Goal: Task Accomplishment & Management: Manage account settings

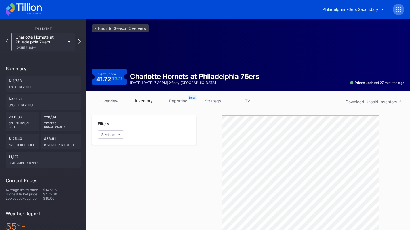
scroll to position [81, 0]
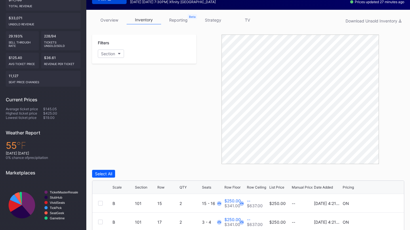
click at [117, 20] on link "overview" at bounding box center [109, 20] width 35 height 9
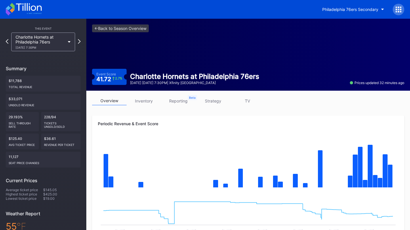
click at [140, 100] on link "inventory" at bounding box center [144, 100] width 35 height 9
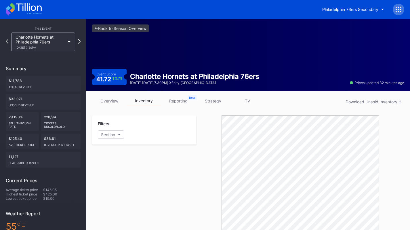
scroll to position [182, 0]
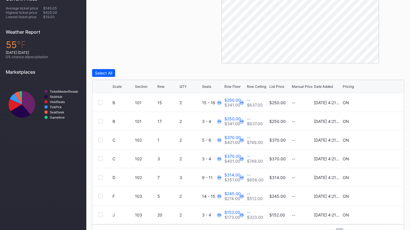
click at [276, 88] on div "List Price" at bounding box center [276, 86] width 15 height 4
click at [379, 102] on icon at bounding box center [381, 102] width 4 height 4
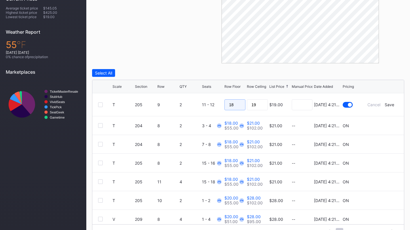
drag, startPoint x: 221, startPoint y: 101, endPoint x: 195, endPoint y: 99, distance: 26.5
click at [195, 99] on form "T 205 9 2 11 - 12 18 19 $19.00 8/14/2025 4:21PM Cancel Save" at bounding box center [256, 104] width 286 height 23
type input "16"
type input "17"
click at [385, 105] on div "Save" at bounding box center [389, 104] width 9 height 5
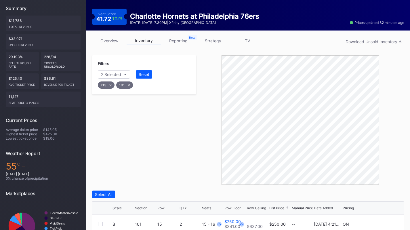
scroll to position [140, 0]
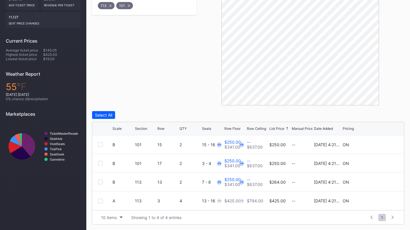
click at [158, 130] on div "Row" at bounding box center [160, 128] width 7 height 4
click at [100, 143] on div at bounding box center [100, 144] width 5 height 5
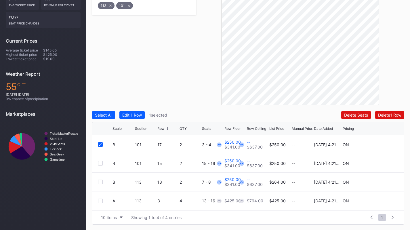
click at [100, 165] on div at bounding box center [100, 163] width 5 height 5
click at [100, 182] on div at bounding box center [100, 182] width 5 height 5
click at [137, 115] on div "Edit 3 Rows" at bounding box center [133, 115] width 22 height 5
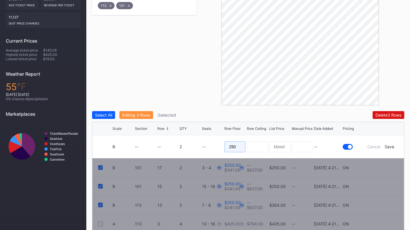
drag, startPoint x: 242, startPoint y: 144, endPoint x: 200, endPoint y: 140, distance: 41.7
click at [200, 140] on form "B -- -- 2 -- 250 -- Cancel Save" at bounding box center [256, 146] width 286 height 23
type input "205"
type input "209"
click at [389, 144] on div "Save" at bounding box center [389, 146] width 9 height 5
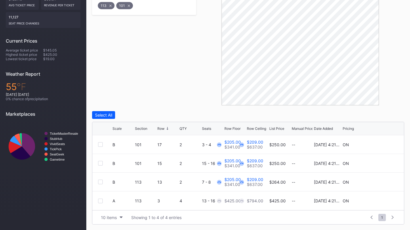
scroll to position [30, 0]
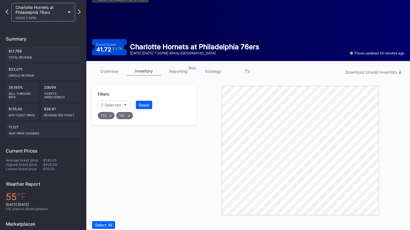
click at [142, 109] on button "Reset" at bounding box center [144, 105] width 16 height 8
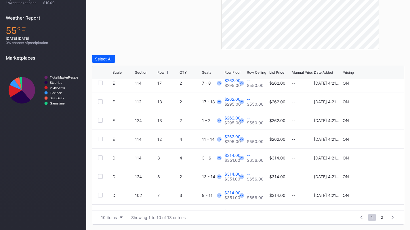
scroll to position [0, 0]
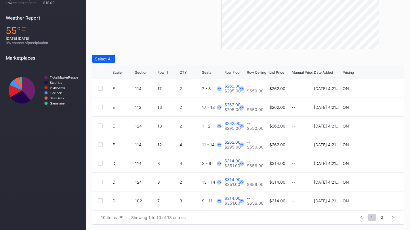
click at [100, 142] on div at bounding box center [100, 144] width 5 height 5
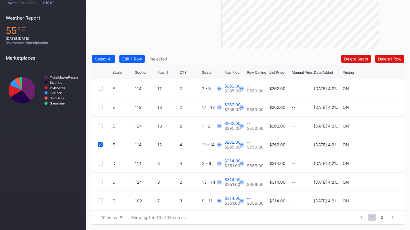
click at [100, 126] on div at bounding box center [100, 125] width 5 height 5
click at [101, 106] on div at bounding box center [100, 107] width 5 height 5
click at [101, 87] on div at bounding box center [100, 88] width 5 height 5
click at [137, 61] on button "Edit 4 Rows" at bounding box center [133, 59] width 28 height 8
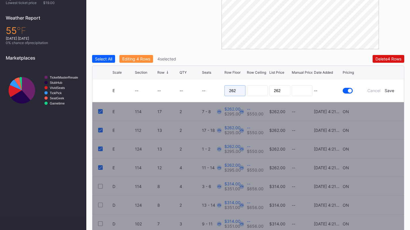
click at [236, 92] on input "262" at bounding box center [235, 90] width 21 height 11
type input "197"
type input "199"
click at [392, 90] on div "Save" at bounding box center [389, 90] width 9 height 5
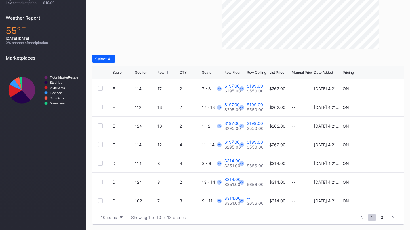
click at [99, 163] on div at bounding box center [100, 163] width 5 height 5
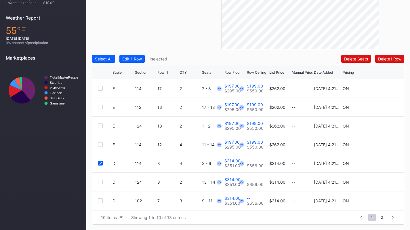
click at [99, 183] on div at bounding box center [100, 182] width 5 height 5
click at [100, 202] on div at bounding box center [100, 200] width 5 height 5
click at [143, 58] on div "Edit 3 Rows" at bounding box center [133, 58] width 22 height 5
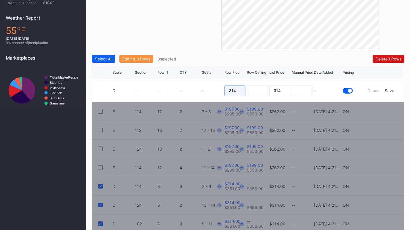
click at [238, 92] on input "314" at bounding box center [235, 90] width 21 height 11
type input "205"
type input "210"
click at [390, 89] on div "Save" at bounding box center [389, 90] width 9 height 5
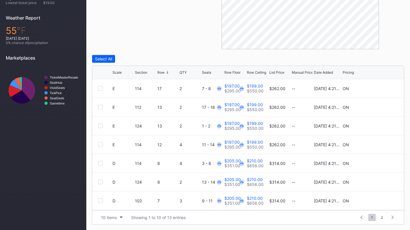
scroll to position [56, 0]
click at [99, 163] on div at bounding box center [100, 163] width 5 height 5
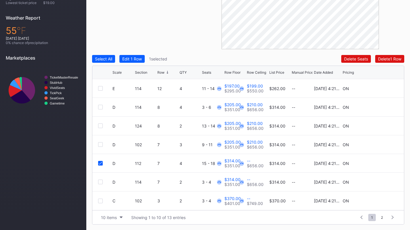
click at [99, 181] on div at bounding box center [100, 182] width 5 height 5
click at [102, 201] on div at bounding box center [100, 201] width 5 height 5
click at [135, 60] on div "Edit 3 Rows" at bounding box center [133, 58] width 22 height 5
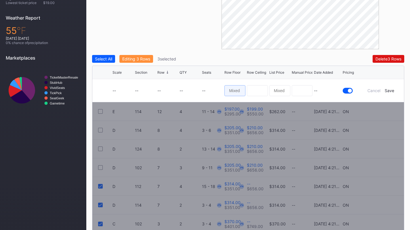
click at [240, 88] on input at bounding box center [235, 90] width 21 height 11
type input "206"
type input "209"
click at [391, 91] on div "Save" at bounding box center [389, 90] width 9 height 5
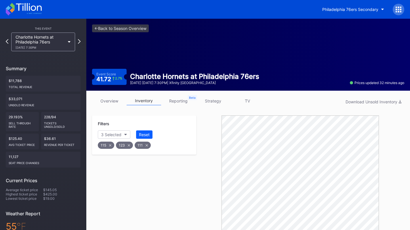
scroll to position [85, 0]
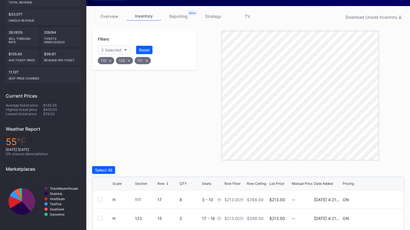
click at [121, 50] on div "3 Selected" at bounding box center [111, 49] width 20 height 5
click at [128, 104] on div "103" at bounding box center [131, 103] width 67 height 11
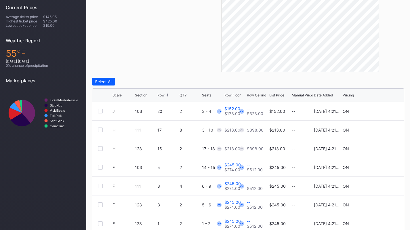
scroll to position [196, 0]
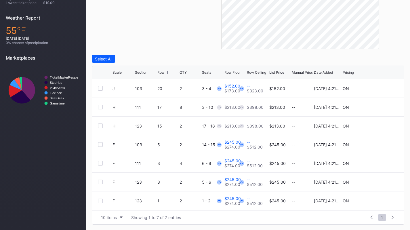
click at [119, 73] on div "Scale" at bounding box center [117, 72] width 9 height 4
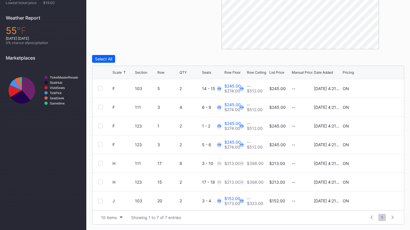
click at [97, 89] on div "F 103 5 2 14 - 15 $245.00 $274.00 -- $512.00 $245.00 -- 8/14/2025 4:21PM ON" at bounding box center [248, 88] width 312 height 19
click at [100, 88] on div at bounding box center [100, 88] width 5 height 5
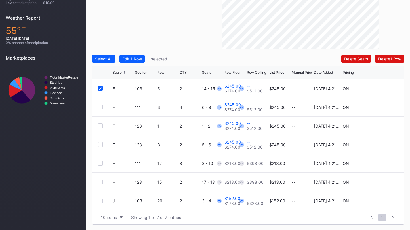
click at [100, 105] on div at bounding box center [100, 107] width 5 height 5
click at [100, 128] on div at bounding box center [100, 125] width 5 height 5
click at [140, 56] on div "Edit 3 Rows" at bounding box center [133, 58] width 22 height 5
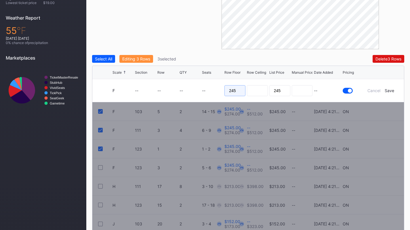
click at [237, 89] on input "245" at bounding box center [235, 90] width 21 height 11
type input "198"
type input "203"
click at [393, 90] on div "Save" at bounding box center [389, 90] width 9 height 5
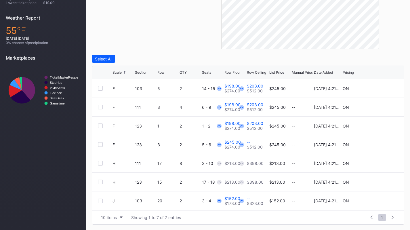
click at [100, 162] on div at bounding box center [100, 163] width 5 height 5
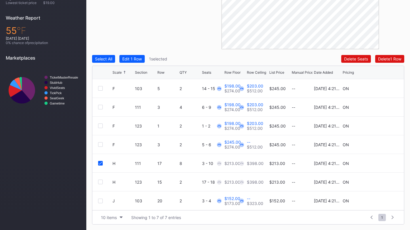
click at [100, 183] on div at bounding box center [100, 182] width 5 height 5
click at [139, 59] on div "Edit 2 Rows" at bounding box center [133, 58] width 22 height 5
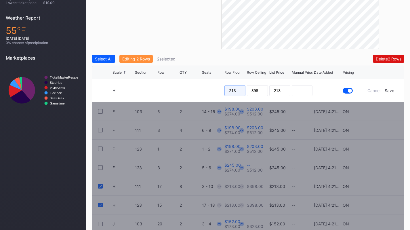
drag, startPoint x: 241, startPoint y: 92, endPoint x: 200, endPoint y: 87, distance: 41.8
click at [200, 87] on form "H -- -- -- -- 213 398 213 -- Cancel Save" at bounding box center [256, 90] width 286 height 23
type input "145"
type input "149"
click at [395, 90] on div "Cancel Save" at bounding box center [381, 90] width 35 height 5
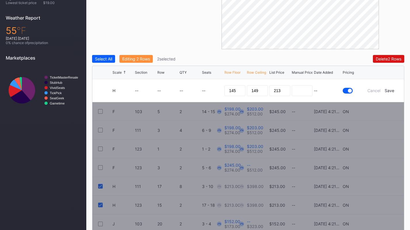
click at [388, 90] on div "Save" at bounding box center [389, 90] width 9 height 5
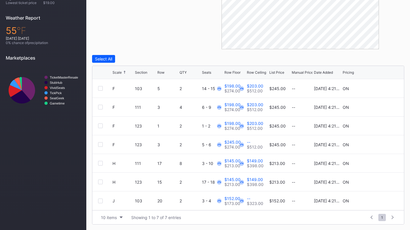
click at [379, 203] on div "J 103 20 2 3 - 4 $152.00 $173.00 -- $323.00 $152.00 -- 8/14/2025 4:21PM ON" at bounding box center [248, 200] width 312 height 19
click at [379, 203] on div at bounding box center [381, 201] width 4 height 4
click at [237, 206] on input "152" at bounding box center [235, 202] width 21 height 11
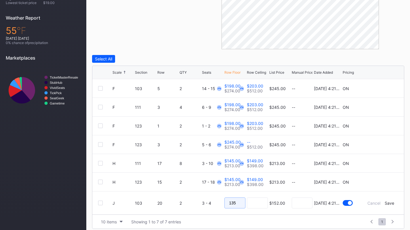
type input "135"
type input "145"
click at [393, 204] on div "Save" at bounding box center [389, 203] width 9 height 5
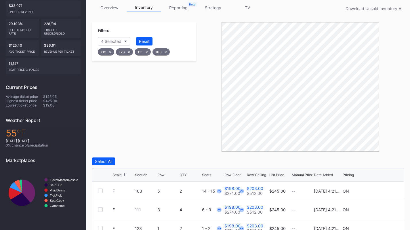
scroll to position [93, 0]
click at [124, 40] on button "4 Selected" at bounding box center [114, 41] width 33 height 8
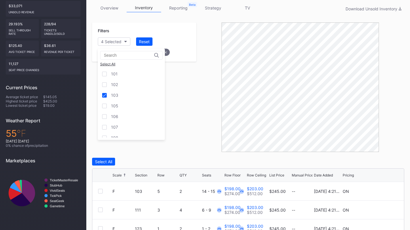
click at [128, 92] on div "103" at bounding box center [131, 95] width 67 height 11
click at [128, 102] on div "105" at bounding box center [131, 105] width 67 height 11
click at [128, 117] on div "106" at bounding box center [131, 116] width 67 height 11
click at [128, 125] on div "107" at bounding box center [131, 127] width 67 height 11
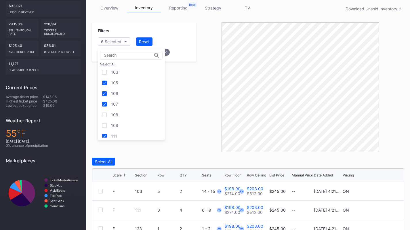
click at [130, 114] on div "108" at bounding box center [131, 114] width 67 height 11
click at [130, 126] on div "109" at bounding box center [131, 125] width 67 height 11
click at [128, 135] on div "111" at bounding box center [131, 136] width 67 height 11
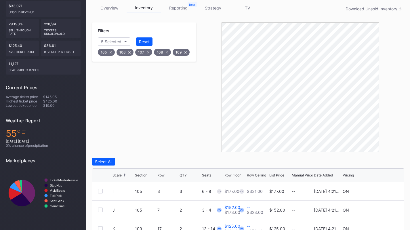
scroll to position [177, 0]
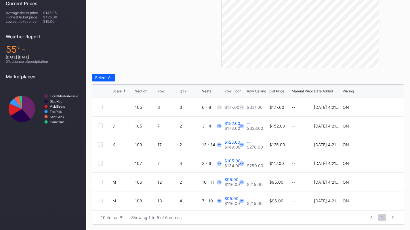
click at [143, 95] on div "Scale Section Row QTY Seats Row Floor Row Ceiling List Price Manual Price Date …" at bounding box center [248, 91] width 312 height 13
click at [145, 90] on div "Section" at bounding box center [141, 91] width 12 height 4
click at [381, 127] on icon at bounding box center [381, 126] width 4 height 4
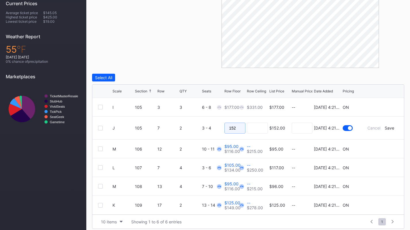
click at [233, 128] on input "152" at bounding box center [235, 128] width 21 height 11
type input "110"
type input "119"
click at [392, 129] on div "Save" at bounding box center [389, 128] width 9 height 5
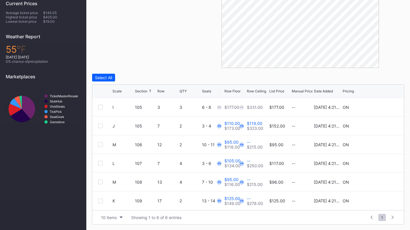
click at [99, 146] on div at bounding box center [100, 144] width 5 height 5
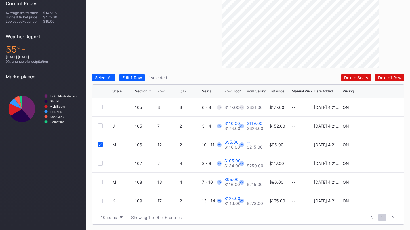
click at [101, 181] on div at bounding box center [100, 182] width 5 height 5
click at [138, 77] on div "Edit 2 Rows" at bounding box center [133, 77] width 22 height 5
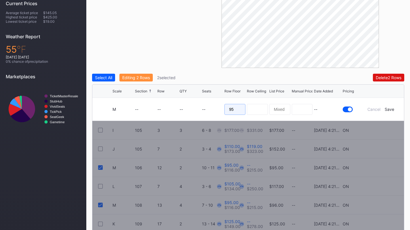
drag, startPoint x: 236, startPoint y: 109, endPoint x: 202, endPoint y: 104, distance: 34.2
click at [202, 104] on form "M -- -- -- -- 95 -- Cancel Save" at bounding box center [256, 109] width 286 height 23
type input "77"
type input "82"
click at [393, 108] on div "Save" at bounding box center [389, 109] width 9 height 5
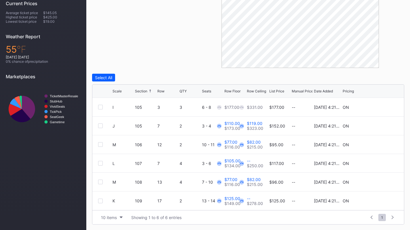
click at [380, 200] on icon at bounding box center [381, 201] width 4 height 4
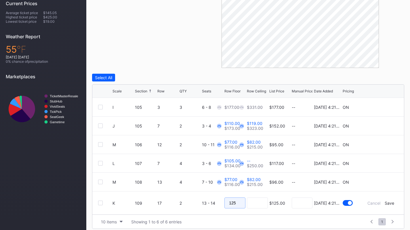
click at [238, 205] on input "125" at bounding box center [235, 202] width 21 height 11
type input "99"
type input "105"
click at [392, 201] on div "Save" at bounding box center [389, 203] width 9 height 5
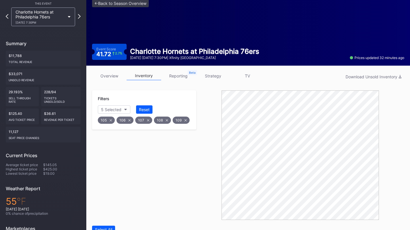
scroll to position [0, 0]
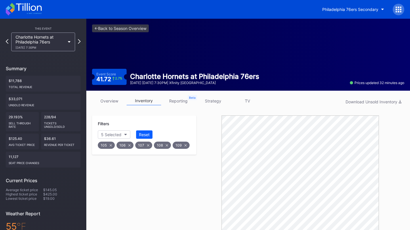
click at [145, 130] on div "Filters 5 Selected Reset 105 106 107 108 109" at bounding box center [144, 134] width 104 height 39
click at [145, 134] on div "Reset" at bounding box center [144, 134] width 11 height 5
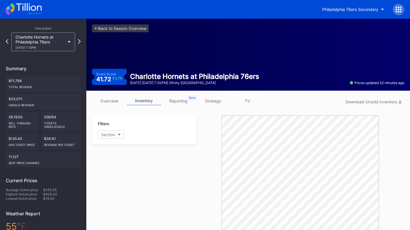
click at [116, 134] on button "Section" at bounding box center [111, 134] width 26 height 8
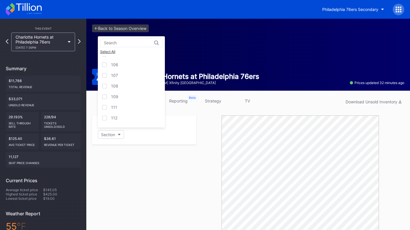
scroll to position [40, 0]
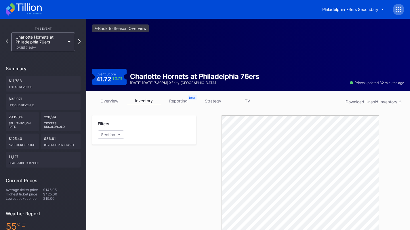
click at [117, 136] on button "Section" at bounding box center [111, 134] width 26 height 8
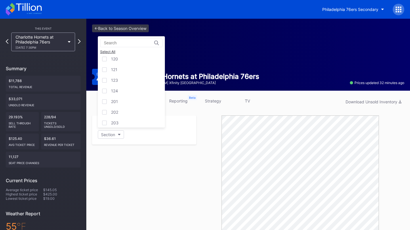
scroll to position [173, 0]
click at [133, 88] on div "124" at bounding box center [131, 90] width 67 height 11
click at [131, 82] on div "123" at bounding box center [131, 80] width 67 height 11
click at [129, 74] on div "121" at bounding box center [131, 69] width 67 height 11
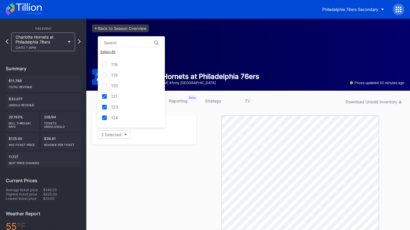
click at [126, 85] on div "120" at bounding box center [131, 85] width 67 height 11
click at [125, 78] on div "119" at bounding box center [131, 75] width 67 height 11
click at [122, 97] on div "118" at bounding box center [131, 97] width 67 height 11
click at [121, 88] on div "117" at bounding box center [131, 86] width 67 height 11
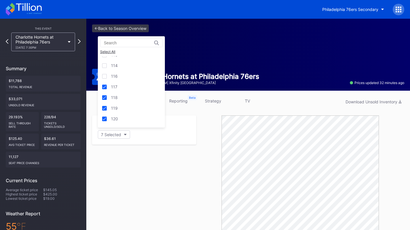
click at [123, 76] on div "116" at bounding box center [131, 76] width 67 height 11
click at [122, 96] on div "114" at bounding box center [131, 97] width 67 height 11
click at [122, 89] on div "113" at bounding box center [131, 86] width 67 height 11
click at [122, 76] on div "112" at bounding box center [131, 75] width 67 height 11
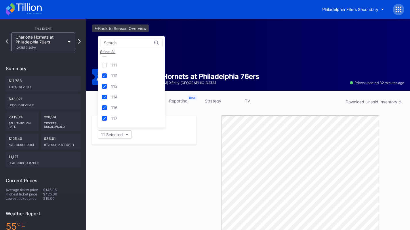
click at [121, 66] on div "111" at bounding box center [131, 65] width 67 height 11
click at [120, 86] on div "109" at bounding box center [131, 88] width 67 height 11
click at [119, 78] on div "108" at bounding box center [131, 78] width 67 height 11
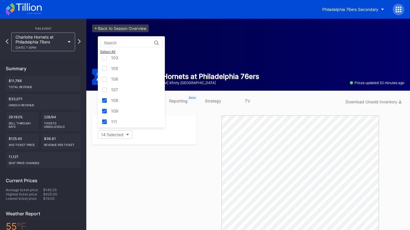
click at [118, 88] on div "107" at bounding box center [131, 89] width 67 height 11
click at [117, 81] on div "106" at bounding box center [114, 79] width 7 height 5
click at [118, 71] on div "105" at bounding box center [114, 68] width 7 height 5
click at [118, 83] on div "103" at bounding box center [114, 82] width 7 height 5
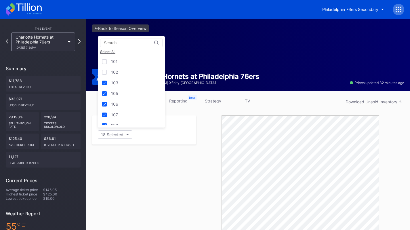
click at [119, 74] on div "102" at bounding box center [131, 72] width 67 height 11
click at [117, 60] on div "101" at bounding box center [131, 61] width 67 height 11
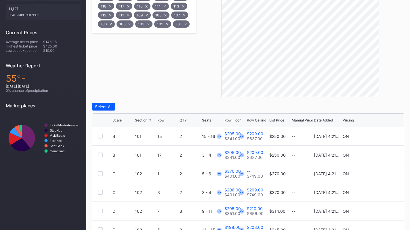
scroll to position [196, 0]
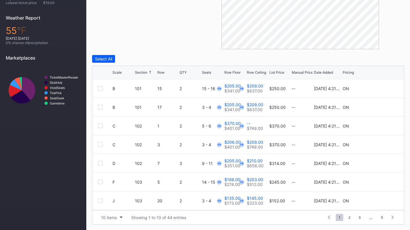
click at [106, 214] on button "10 items" at bounding box center [111, 218] width 27 height 8
click at [107, 205] on div "200 items" at bounding box center [111, 202] width 19 height 5
click at [147, 71] on div "Section" at bounding box center [141, 72] width 12 height 4
click at [118, 70] on div "Scale Section Row QTY Seats Row Floor Row Ceiling List Price Manual Price Date …" at bounding box center [248, 72] width 312 height 13
click at [118, 72] on div "Scale" at bounding box center [117, 72] width 9 height 4
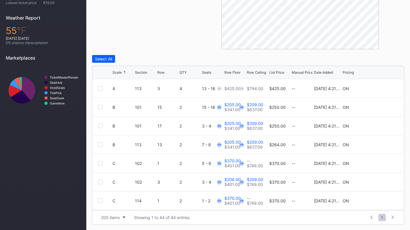
click at [374, 88] on div at bounding box center [381, 88] width 35 height 4
click at [379, 88] on icon at bounding box center [381, 88] width 4 height 4
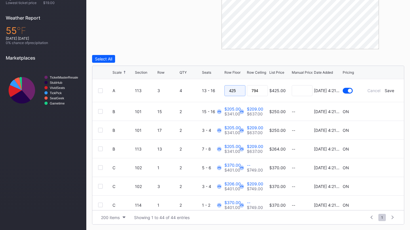
click at [233, 91] on input "425" at bounding box center [235, 90] width 21 height 11
type input "375"
type input "399"
click at [386, 89] on div "Save" at bounding box center [389, 90] width 9 height 5
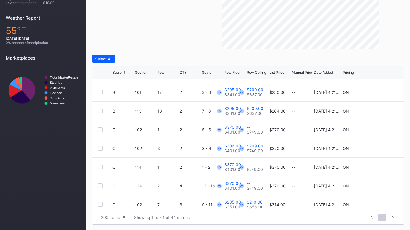
scroll to position [35, 0]
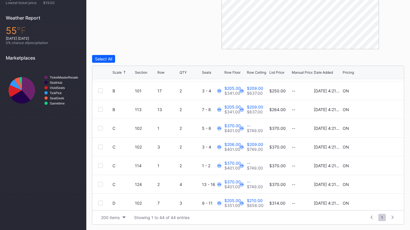
click at [102, 127] on div at bounding box center [100, 128] width 5 height 5
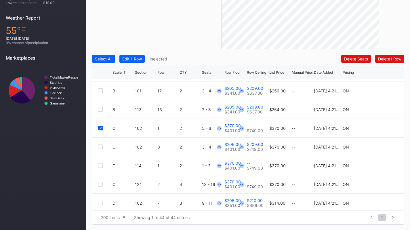
click at [100, 147] on div at bounding box center [100, 147] width 5 height 5
click at [100, 147] on icon at bounding box center [100, 146] width 3 height 3
click at [100, 128] on icon at bounding box center [100, 128] width 3 height 3
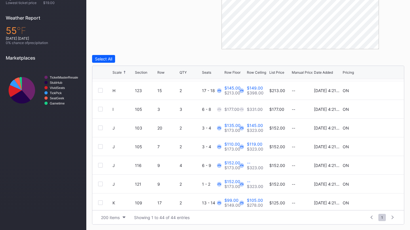
scroll to position [415, 0]
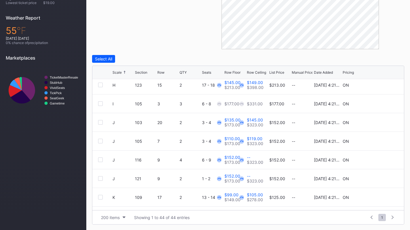
click at [100, 123] on div at bounding box center [100, 122] width 5 height 5
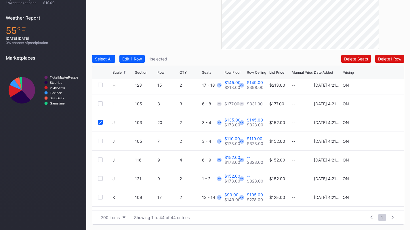
click at [100, 140] on div at bounding box center [100, 141] width 5 height 5
click at [101, 160] on div at bounding box center [100, 159] width 5 height 5
click at [100, 179] on div at bounding box center [100, 178] width 5 height 5
click at [142, 60] on div "Edit 4 Rows" at bounding box center [133, 58] width 22 height 5
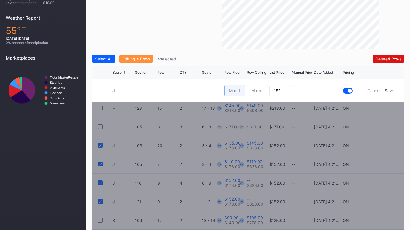
click at [233, 89] on input at bounding box center [235, 90] width 21 height 11
type input "128"
type input "133"
click at [393, 89] on div "Save" at bounding box center [389, 90] width 9 height 5
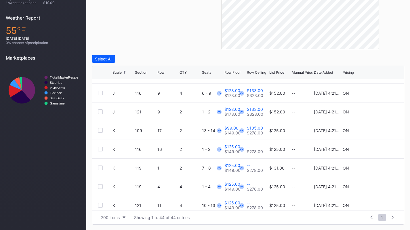
scroll to position [482, 0]
click at [99, 130] on div at bounding box center [100, 130] width 5 height 5
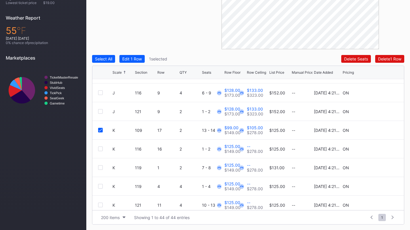
click at [100, 145] on div "K 116 16 2 1 - 2 $125.00 $149.00 -- $278.00 $125.00 -- 8/14/2025 4:21PM ON" at bounding box center [248, 149] width 312 height 19
click at [100, 150] on div at bounding box center [100, 149] width 5 height 5
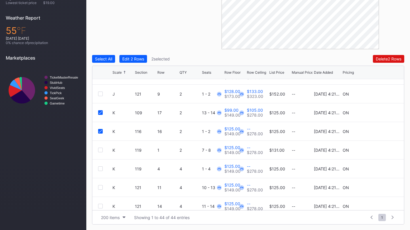
scroll to position [502, 0]
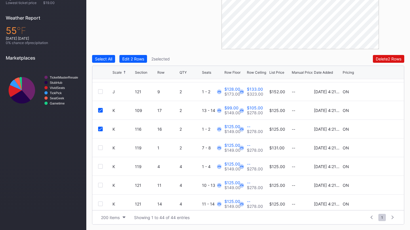
click at [100, 147] on div at bounding box center [100, 147] width 5 height 5
click at [98, 168] on div at bounding box center [100, 166] width 5 height 5
click at [101, 184] on div at bounding box center [100, 185] width 5 height 5
click at [100, 204] on div at bounding box center [100, 204] width 5 height 5
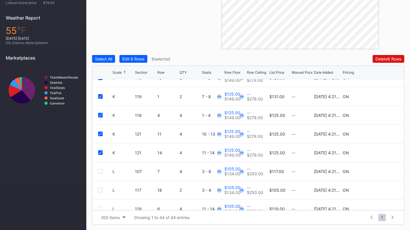
scroll to position [554, 0]
click at [141, 59] on div "Edit 6 Rows" at bounding box center [133, 58] width 22 height 5
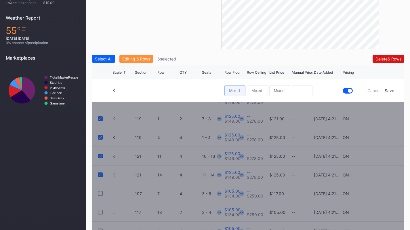
click at [232, 90] on input at bounding box center [235, 90] width 21 height 11
type input "119"
type input "123"
click at [393, 88] on div "Save" at bounding box center [389, 90] width 9 height 5
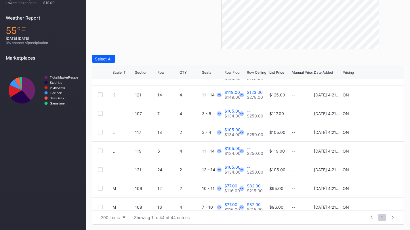
scroll to position [611, 0]
click at [99, 114] on div at bounding box center [100, 113] width 5 height 5
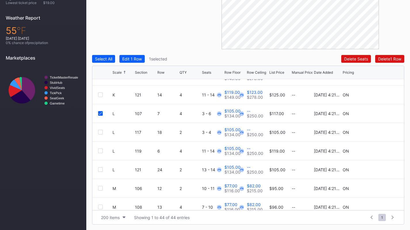
click at [100, 132] on div at bounding box center [100, 132] width 5 height 5
click at [102, 149] on div at bounding box center [100, 151] width 5 height 5
click at [102, 170] on div at bounding box center [100, 169] width 5 height 5
click at [140, 57] on div "Edit 4 Rows" at bounding box center [133, 58] width 22 height 5
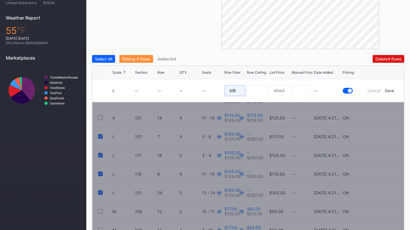
click at [235, 92] on input "105" at bounding box center [235, 90] width 21 height 11
type input "98"
type input "103"
click at [390, 89] on div "Save" at bounding box center [389, 90] width 9 height 5
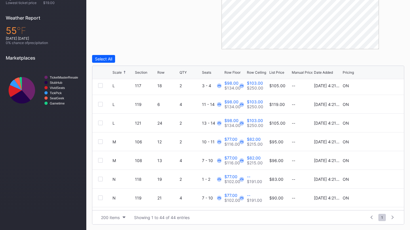
scroll to position [657, 0]
click at [102, 142] on div at bounding box center [100, 142] width 5 height 5
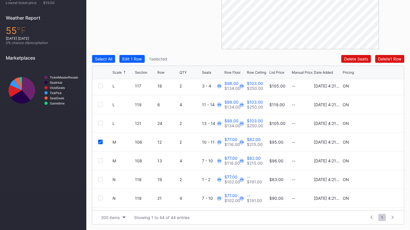
click at [102, 161] on div at bounding box center [100, 160] width 5 height 5
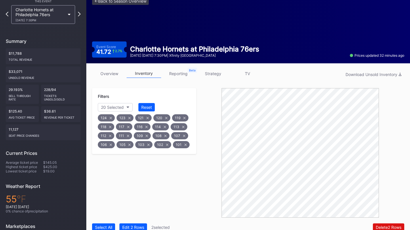
scroll to position [24, 0]
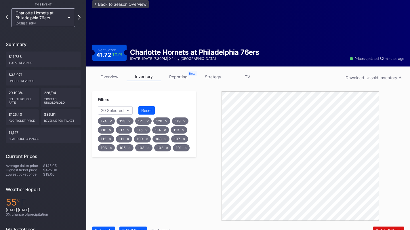
click at [147, 77] on link "inventory" at bounding box center [144, 76] width 35 height 9
click at [116, 73] on link "overview" at bounding box center [109, 76] width 35 height 9
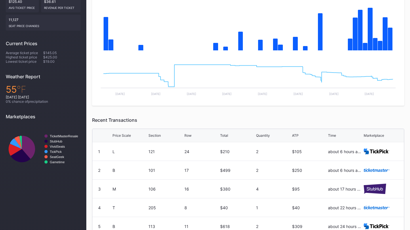
scroll to position [18, 0]
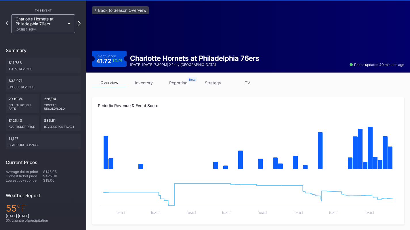
click at [147, 82] on link "inventory" at bounding box center [144, 82] width 35 height 9
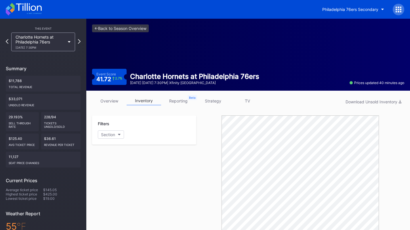
click at [397, 12] on icon at bounding box center [396, 11] width 1 height 1
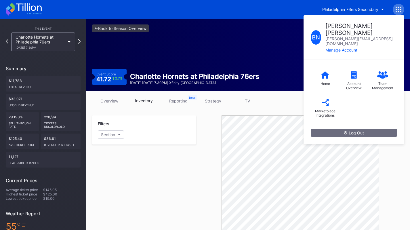
click at [330, 109] on div "Marketplace Integrations" at bounding box center [325, 113] width 23 height 9
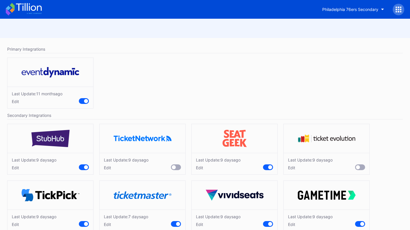
scroll to position [12, 0]
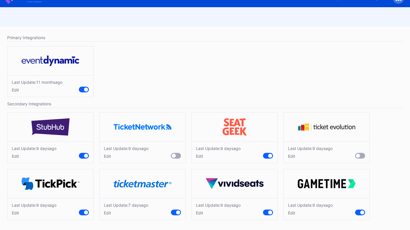
click at [200, 155] on div "Edit" at bounding box center [218, 156] width 45 height 5
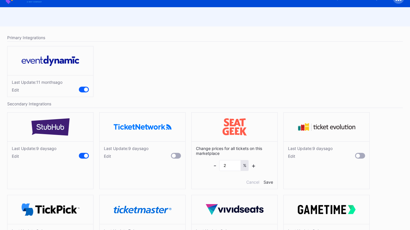
click at [216, 164] on div "-" at bounding box center [215, 165] width 3 height 7
click at [253, 168] on div "+" at bounding box center [254, 165] width 4 height 7
type input "0"
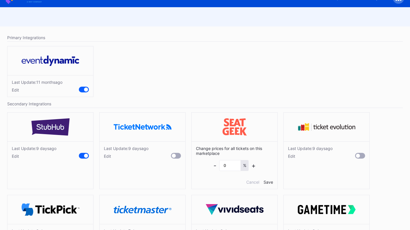
click at [269, 183] on div "Save" at bounding box center [268, 182] width 9 height 5
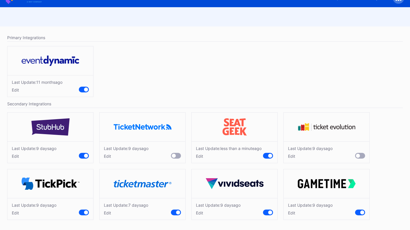
click at [16, 157] on div "Edit" at bounding box center [34, 156] width 45 height 5
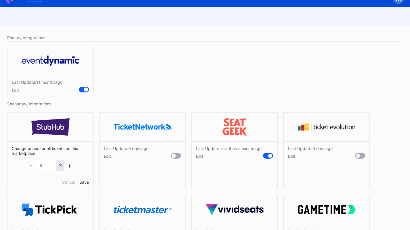
click at [32, 167] on div "- 3 % +" at bounding box center [50, 165] width 42 height 11
click at [31, 166] on div "-" at bounding box center [30, 165] width 3 height 7
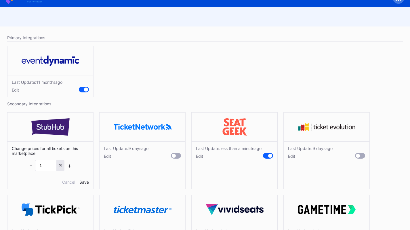
click at [31, 166] on div "-" at bounding box center [30, 165] width 3 height 7
type input "0"
click at [85, 182] on div "Save" at bounding box center [83, 182] width 9 height 5
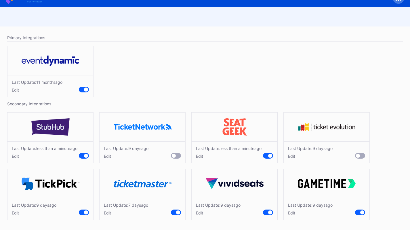
scroll to position [16, 0]
click at [16, 212] on div "Edit" at bounding box center [34, 212] width 45 height 5
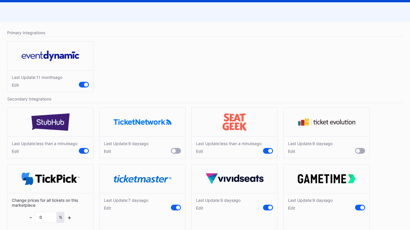
click at [108, 210] on div "Edit" at bounding box center [126, 208] width 44 height 5
click at [123, 221] on div "-" at bounding box center [122, 217] width 3 height 7
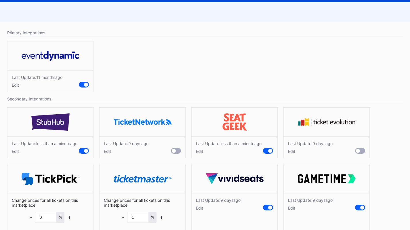
type input "0"
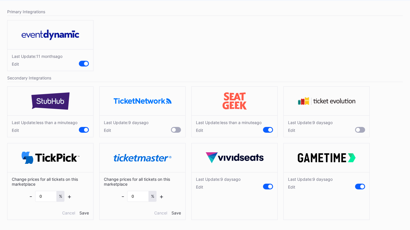
click at [174, 212] on div "Save" at bounding box center [176, 212] width 9 height 5
click at [202, 184] on div "Last Update: 9 days ago Edit" at bounding box center [218, 183] width 45 height 13
click at [202, 188] on div "Edit" at bounding box center [218, 187] width 45 height 5
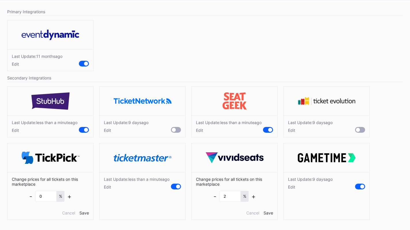
click at [214, 196] on div "-" at bounding box center [215, 196] width 3 height 7
type input "0"
click at [267, 212] on div "Save" at bounding box center [268, 212] width 9 height 5
click at [290, 186] on div "Edit" at bounding box center [310, 187] width 45 height 5
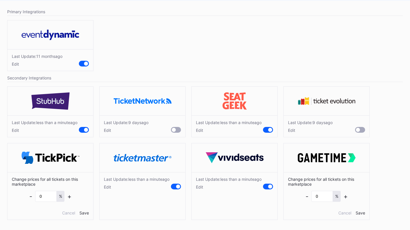
click at [362, 211] on div "Save" at bounding box center [360, 212] width 9 height 5
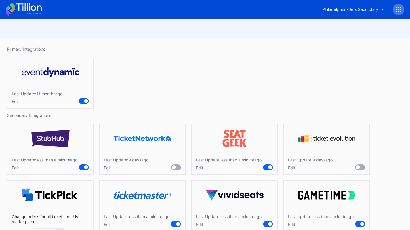
click at [18, 13] on icon at bounding box center [24, 9] width 36 height 13
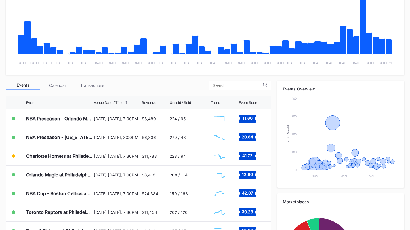
scroll to position [129, 0]
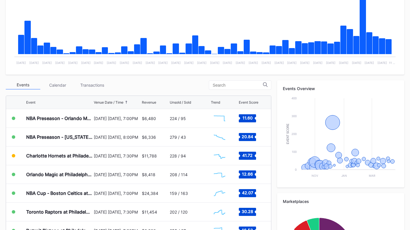
click at [103, 83] on div "Transactions" at bounding box center [92, 85] width 35 height 9
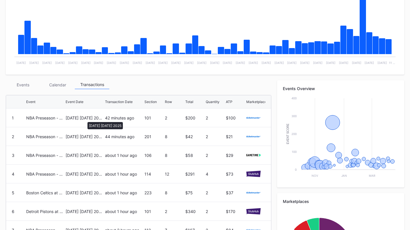
click at [82, 122] on div "[DATE] [DATE] 2025" at bounding box center [85, 118] width 38 height 18
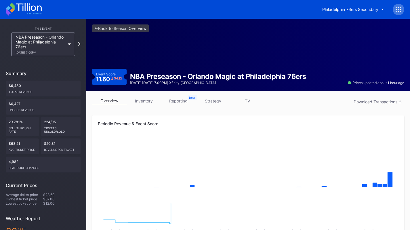
click at [145, 101] on link "inventory" at bounding box center [144, 100] width 35 height 9
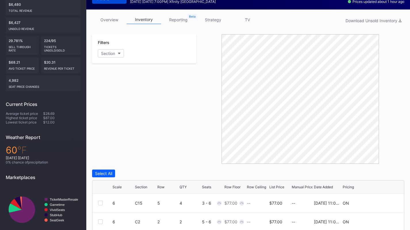
scroll to position [77, 0]
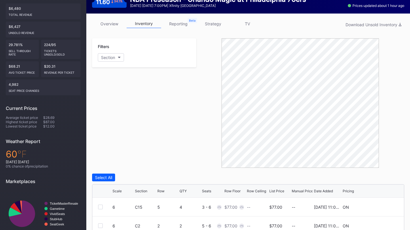
click at [122, 56] on button "Section" at bounding box center [111, 57] width 26 height 8
click at [122, 94] on div "105" at bounding box center [131, 89] width 67 height 11
click at [122, 97] on div "106" at bounding box center [131, 100] width 67 height 11
click at [122, 109] on div "107" at bounding box center [131, 111] width 67 height 11
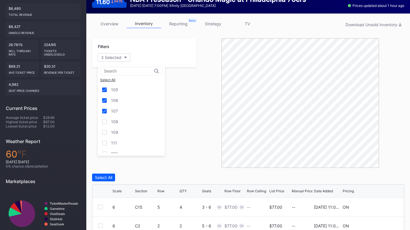
scroll to position [24, 0]
click at [121, 99] on div "108" at bounding box center [131, 98] width 67 height 11
click at [121, 108] on div "109" at bounding box center [131, 108] width 67 height 11
click at [121, 119] on div "111" at bounding box center [131, 119] width 67 height 11
click at [121, 129] on div "112" at bounding box center [131, 130] width 67 height 11
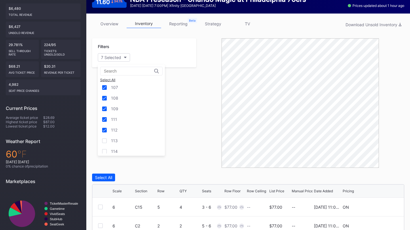
click at [121, 140] on div "113" at bounding box center [131, 140] width 67 height 11
click at [120, 126] on div "114" at bounding box center [131, 126] width 67 height 11
click at [120, 138] on div "116" at bounding box center [131, 137] width 67 height 11
click at [120, 145] on div "117" at bounding box center [131, 147] width 67 height 11
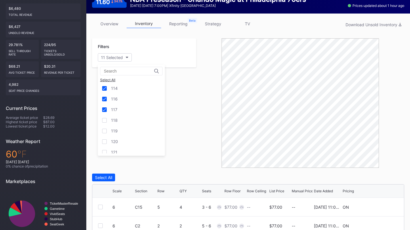
scroll to position [88, 0]
click at [123, 120] on div "118" at bounding box center [131, 119] width 67 height 11
click at [121, 129] on div "119" at bounding box center [131, 130] width 67 height 11
click at [121, 138] on div "120" at bounding box center [131, 140] width 67 height 11
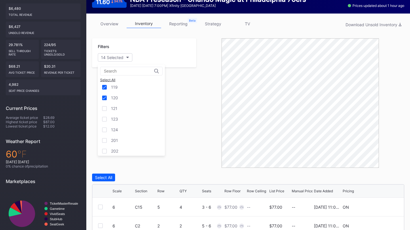
click at [122, 110] on div "121" at bounding box center [131, 108] width 67 height 11
click at [122, 115] on div "123" at bounding box center [131, 119] width 67 height 11
click at [121, 130] on div "124" at bounding box center [131, 129] width 67 height 11
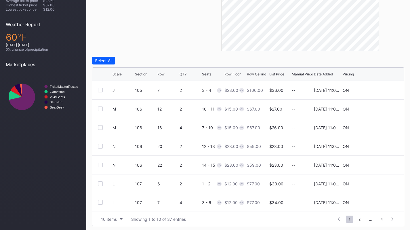
scroll to position [196, 0]
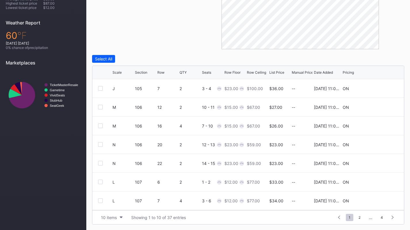
click at [111, 218] on div "10 items" at bounding box center [109, 217] width 16 height 5
click at [116, 202] on div "200 items" at bounding box center [111, 202] width 19 height 5
click at [119, 71] on div "Scale" at bounding box center [117, 72] width 9 height 4
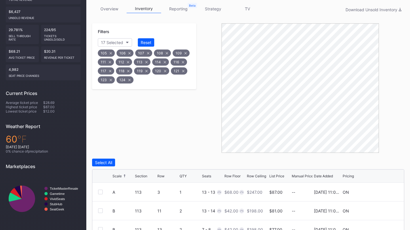
scroll to position [92, 0]
click at [216, 3] on div "overview inventory reporting strategy TV Download Unsold Inventory Filters 17 S…" at bounding box center [248, 166] width 324 height 335
click at [214, 9] on link "strategy" at bounding box center [213, 9] width 35 height 9
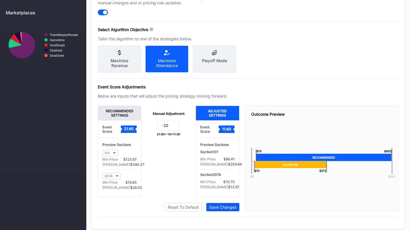
scroll to position [247, 0]
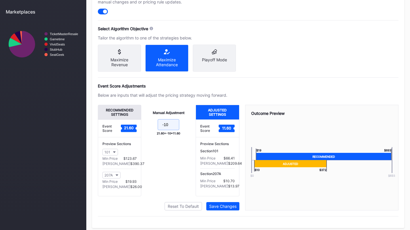
drag, startPoint x: 174, startPoint y: 128, endPoint x: 165, endPoint y: 128, distance: 9.5
click at [165, 128] on input "-10" at bounding box center [169, 124] width 22 height 11
type input "-15"
click at [218, 209] on div "Save Changes" at bounding box center [222, 206] width 27 height 5
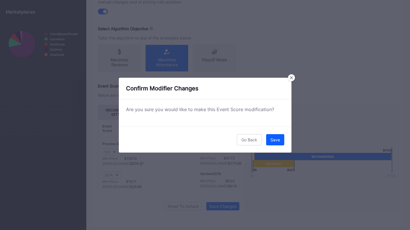
click at [277, 142] on div "Save" at bounding box center [275, 139] width 9 height 5
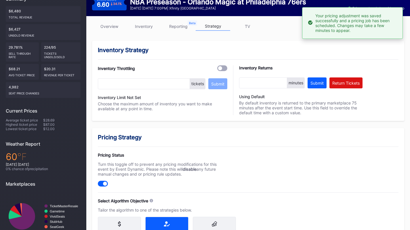
scroll to position [0, 0]
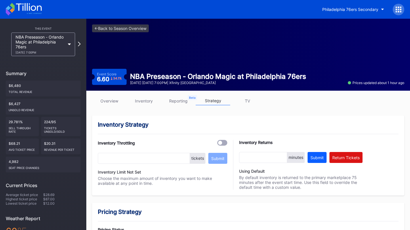
click at [39, 42] on div "NBA Preseason - Orlando Magic at Philadelphia 76ers 10/10 Friday 7:00PM" at bounding box center [41, 45] width 50 height 20
click at [32, 9] on icon at bounding box center [24, 9] width 36 height 13
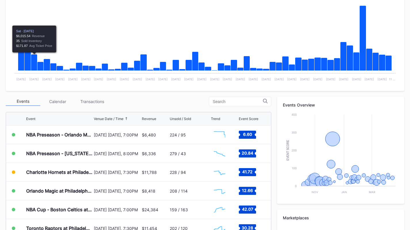
scroll to position [113, 0]
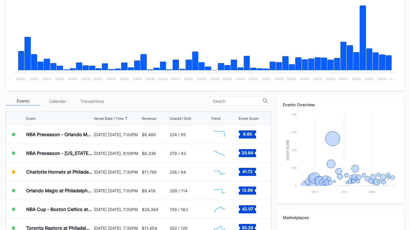
click at [94, 99] on div "Transactions" at bounding box center [92, 101] width 35 height 9
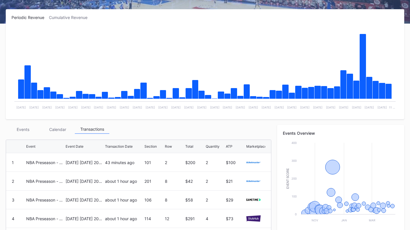
scroll to position [85, 0]
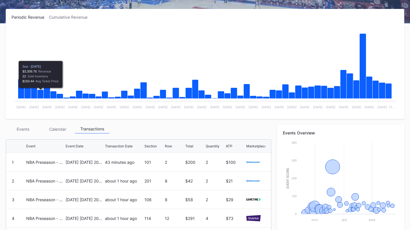
click at [26, 132] on div "Events" at bounding box center [23, 129] width 35 height 9
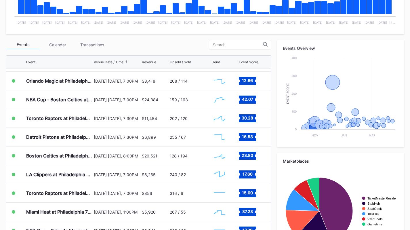
scroll to position [54, 0]
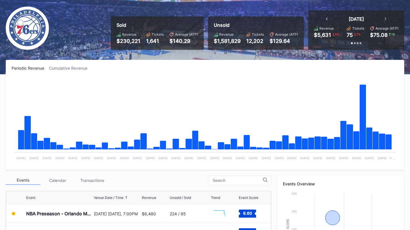
scroll to position [34, 0]
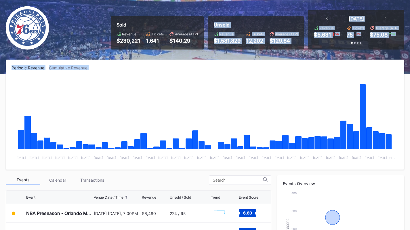
drag, startPoint x: 138, startPoint y: 74, endPoint x: 224, endPoint y: 53, distance: 88.3
click at [224, 53] on div "Overview Research Season Settings Philadelphia 76ers Secondary 2025 Download Tr…" at bounding box center [205, 192] width 410 height 417
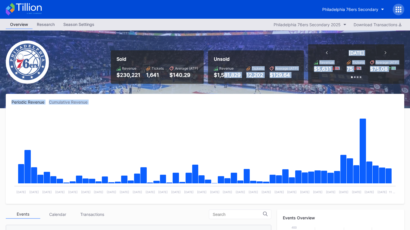
click at [354, 5] on button "Philadelphia 76ers Secondary" at bounding box center [353, 9] width 71 height 11
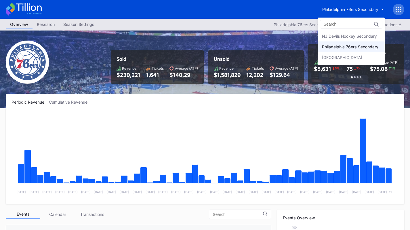
click at [345, 38] on div "NJ Devils Hockey Secondary" at bounding box center [349, 36] width 55 height 5
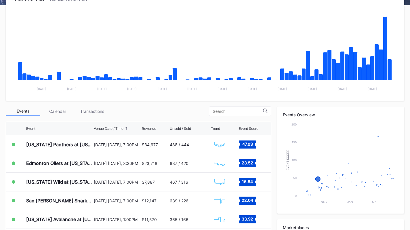
scroll to position [103, 0]
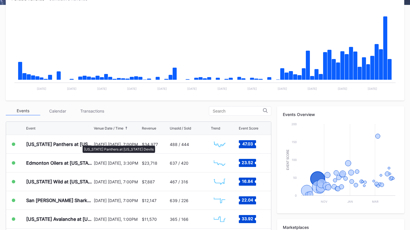
click at [80, 143] on div "[US_STATE] Panthers at [US_STATE] Devils" at bounding box center [59, 144] width 66 height 6
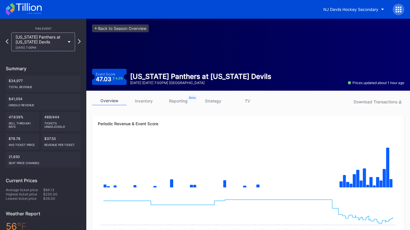
click at [219, 103] on link "strategy" at bounding box center [213, 100] width 35 height 9
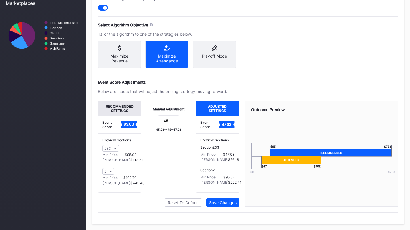
scroll to position [254, 0]
click at [176, 120] on input "-48" at bounding box center [169, 120] width 22 height 11
type input "-49"
click at [228, 201] on div "Save Changes" at bounding box center [222, 202] width 27 height 5
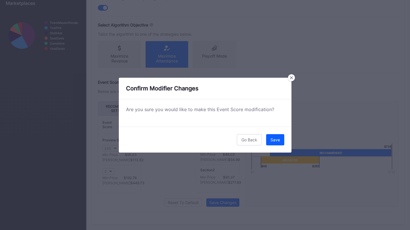
click at [273, 140] on div "Save" at bounding box center [275, 139] width 9 height 5
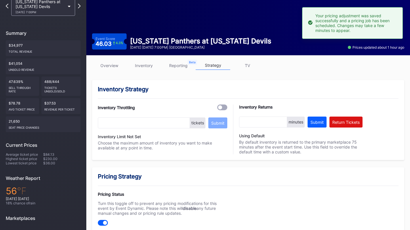
scroll to position [31, 0]
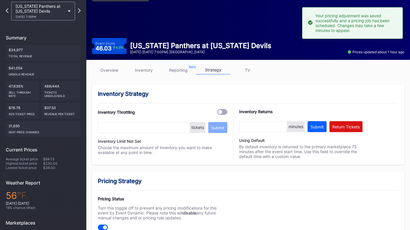
click at [145, 70] on link "inventory" at bounding box center [144, 70] width 35 height 9
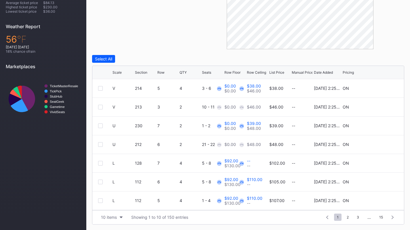
scroll to position [56, 0]
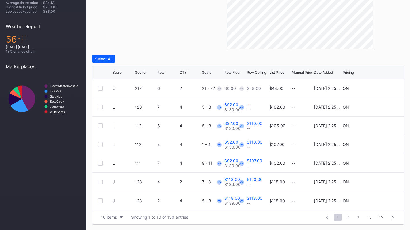
click at [109, 219] on div "10 items" at bounding box center [109, 217] width 16 height 5
click at [113, 207] on div "200 items" at bounding box center [111, 202] width 27 height 11
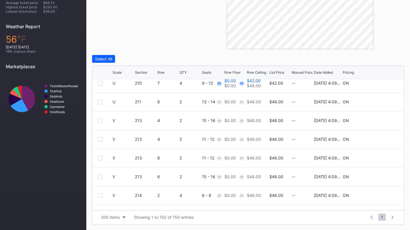
scroll to position [2045, 0]
click at [118, 73] on div "Scale" at bounding box center [117, 72] width 9 height 4
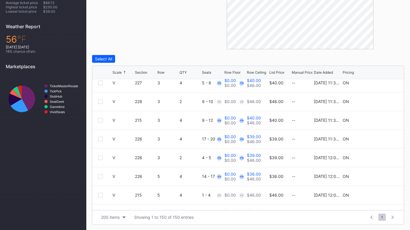
scroll to position [0, 0]
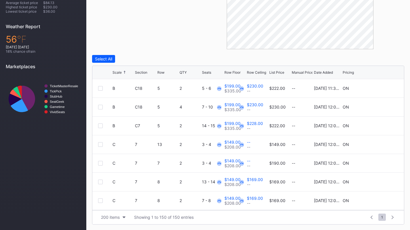
click at [118, 73] on div "Scale" at bounding box center [117, 72] width 9 height 4
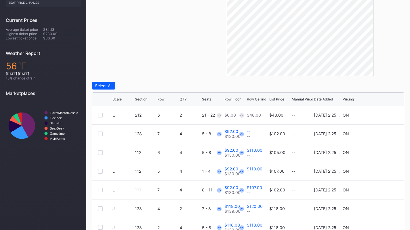
scroll to position [187, 0]
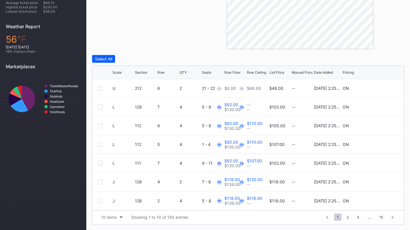
click at [112, 215] on div "10 items" at bounding box center [109, 217] width 16 height 5
click at [112, 206] on div "200 items" at bounding box center [111, 202] width 27 height 11
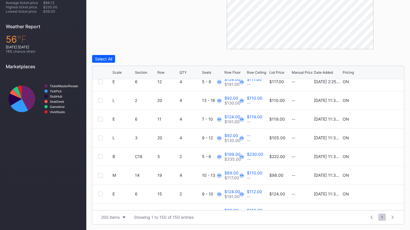
scroll to position [0, 0]
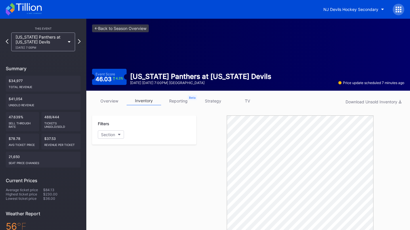
click at [28, 10] on icon at bounding box center [24, 9] width 36 height 13
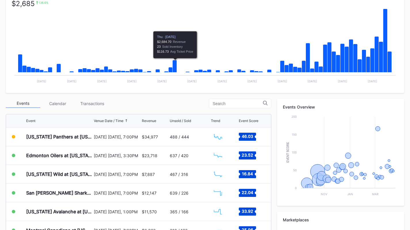
scroll to position [111, 0]
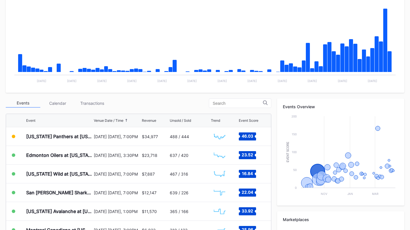
click at [89, 140] on div "[US_STATE] Panthers at [US_STATE] Devils" at bounding box center [59, 136] width 66 height 18
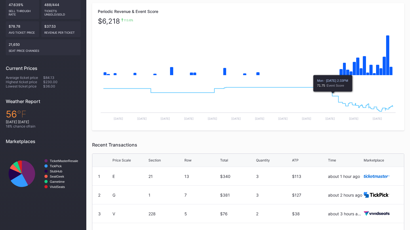
scroll to position [14, 0]
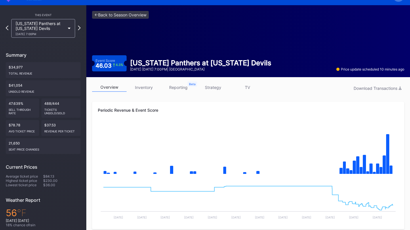
click at [215, 87] on link "strategy" at bounding box center [213, 87] width 35 height 9
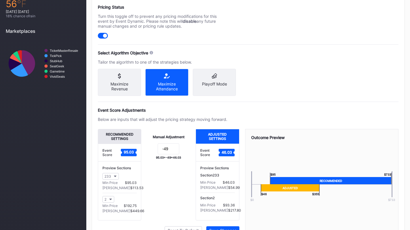
scroll to position [223, 0]
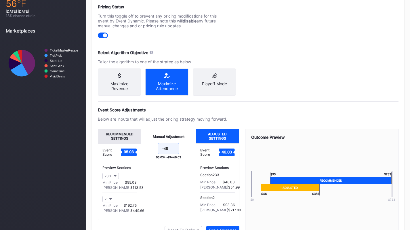
click at [174, 154] on input "-49" at bounding box center [169, 148] width 22 height 11
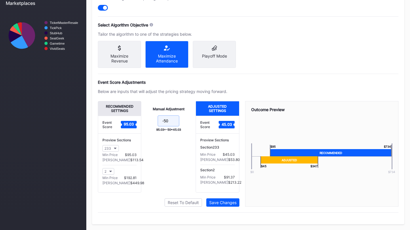
type input "-50"
click at [232, 203] on div "Save Changes" at bounding box center [222, 202] width 27 height 5
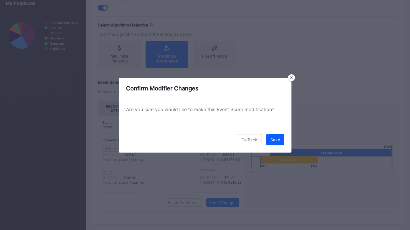
click at [274, 143] on button "Save" at bounding box center [275, 139] width 18 height 11
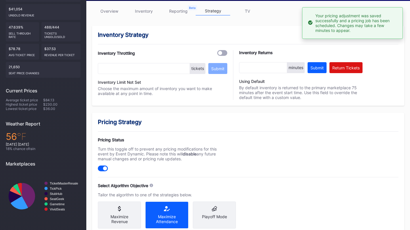
scroll to position [0, 0]
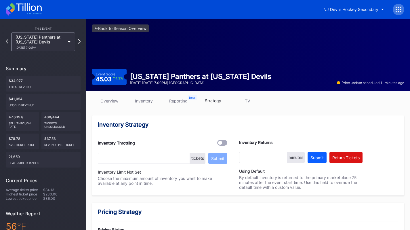
click at [37, 7] on icon at bounding box center [29, 7] width 26 height 8
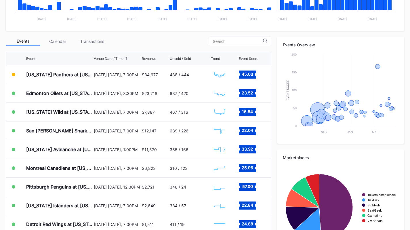
scroll to position [178, 0]
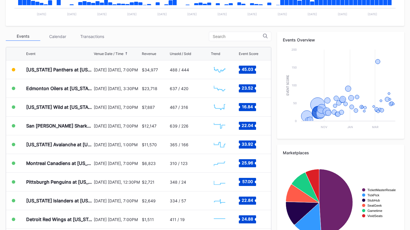
click at [98, 82] on div "[DATE] [DATE], 3:30PM" at bounding box center [117, 88] width 46 height 18
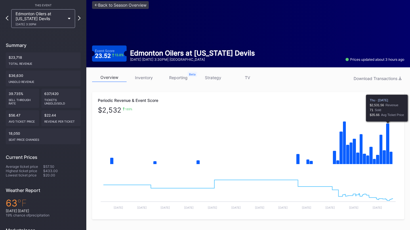
scroll to position [24, 0]
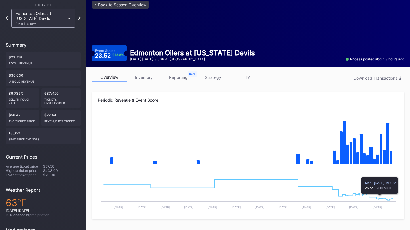
click at [216, 80] on link "strategy" at bounding box center [213, 77] width 35 height 9
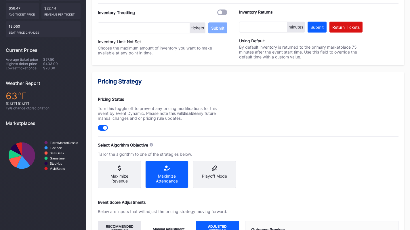
scroll to position [213, 0]
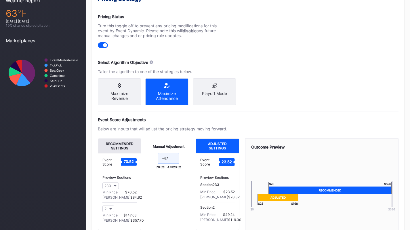
drag, startPoint x: 169, startPoint y: 163, endPoint x: 164, endPoint y: 163, distance: 5.5
click at [164, 163] on input "-47" at bounding box center [169, 158] width 22 height 11
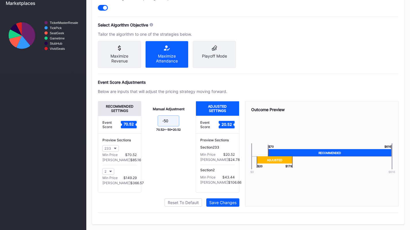
type input "-50"
click at [223, 201] on div "Save Changes" at bounding box center [222, 202] width 27 height 5
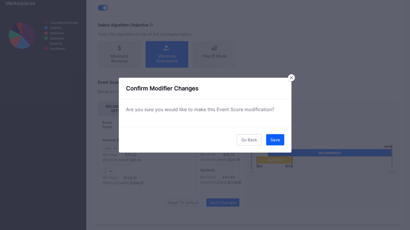
click at [271, 141] on div "Save" at bounding box center [275, 139] width 9 height 5
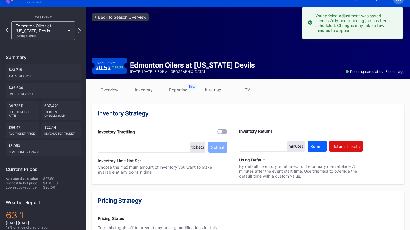
scroll to position [0, 0]
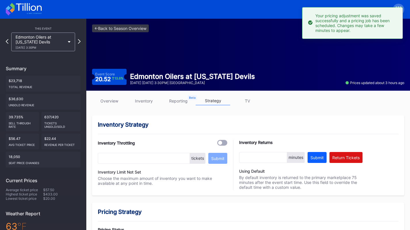
click at [139, 97] on link "inventory" at bounding box center [144, 100] width 35 height 9
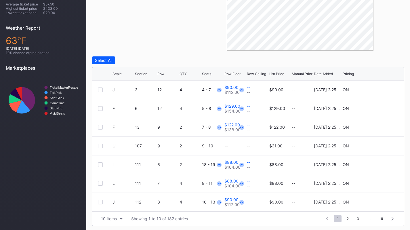
scroll to position [187, 0]
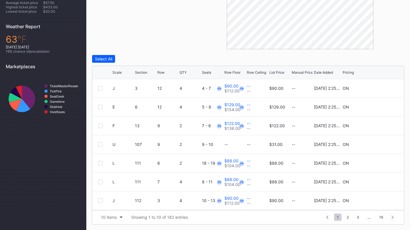
click at [111, 219] on button "10 items" at bounding box center [111, 217] width 27 height 8
click at [111, 201] on div "200 items" at bounding box center [111, 202] width 19 height 5
click at [125, 76] on div "Scale Section Row QTY Seats Row Floor Row Ceiling List Price Manual Price Date …" at bounding box center [248, 72] width 312 height 13
click at [124, 76] on div "Scale Section Row QTY Seats Row Floor Row Ceiling List Price Manual Price Date …" at bounding box center [248, 72] width 312 height 13
drag, startPoint x: 121, startPoint y: 74, endPoint x: 124, endPoint y: 76, distance: 4.0
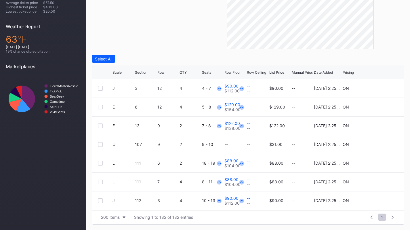
click at [124, 76] on div "Scale Section Row QTY Seats Row Floor Row Ceiling List Price Manual Price Date …" at bounding box center [248, 72] width 312 height 13
click at [119, 74] on div "Scale Section Row QTY Seats Row Floor Row Ceiling List Price Manual Price Date …" at bounding box center [248, 72] width 312 height 13
click at [119, 74] on div "Scale" at bounding box center [117, 72] width 9 height 4
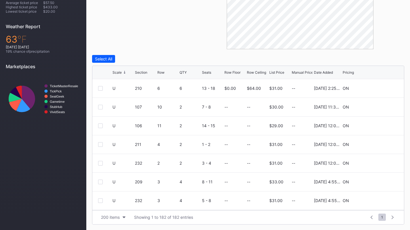
scroll to position [0, 0]
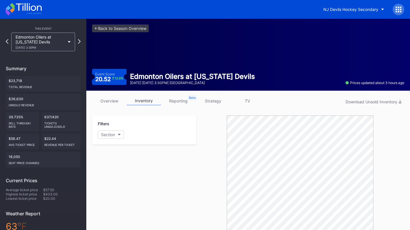
click at [23, 7] on icon at bounding box center [24, 9] width 36 height 13
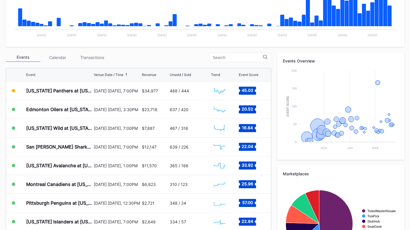
scroll to position [159, 0]
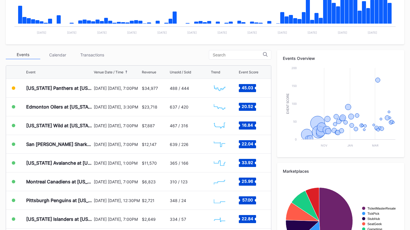
click at [96, 50] on div "Periodic Revenue Cumulative Revenue Created with Highcharts 11.2.0 Chart title …" at bounding box center [205, 104] width 410 height 341
click at [93, 56] on div "Transactions" at bounding box center [92, 54] width 35 height 9
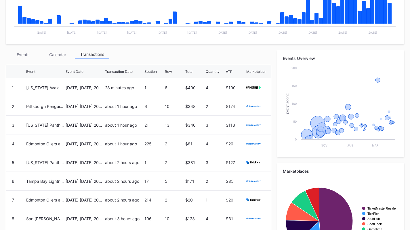
click at [30, 50] on div "Events" at bounding box center [23, 54] width 35 height 9
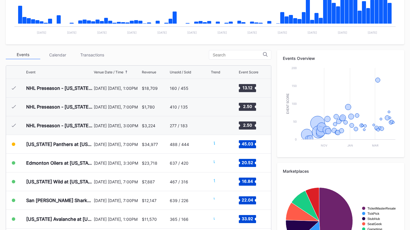
scroll to position [56, 0]
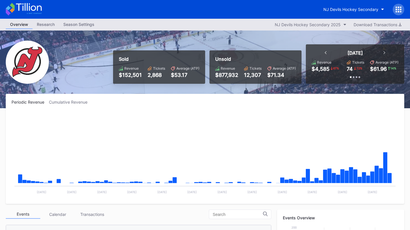
scroll to position [142, 0]
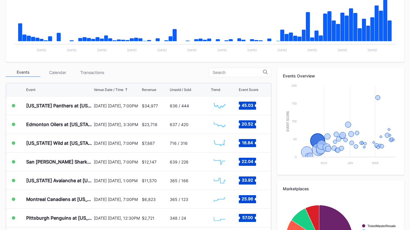
click at [69, 100] on div "Florida Panthers at New Jersey Devils" at bounding box center [59, 105] width 66 height 18
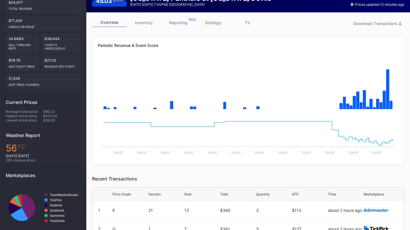
scroll to position [79, 0]
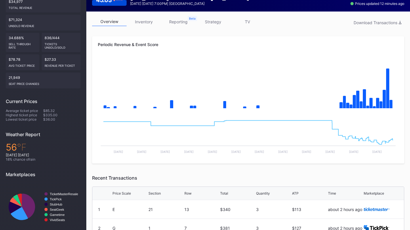
click at [154, 20] on link "inventory" at bounding box center [144, 21] width 35 height 9
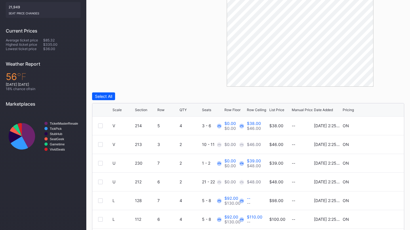
scroll to position [187, 0]
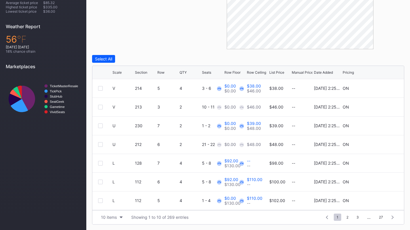
click at [115, 217] on div "10 items" at bounding box center [109, 217] width 16 height 5
click at [116, 207] on div "200 items" at bounding box center [111, 202] width 27 height 11
click at [121, 72] on div "Scale" at bounding box center [117, 72] width 9 height 4
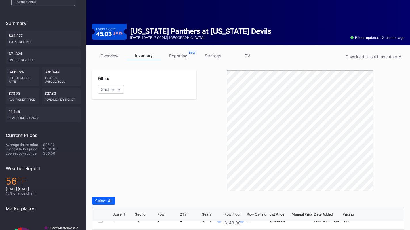
scroll to position [0, 0]
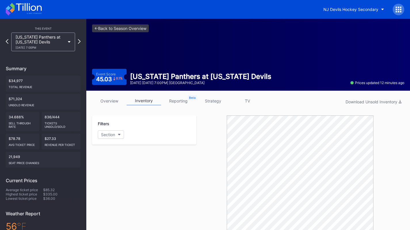
click at [58, 47] on div "[DATE] 7:00PM" at bounding box center [41, 47] width 50 height 3
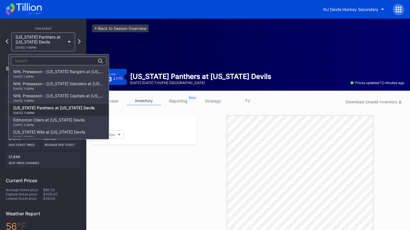
scroll to position [36, 0]
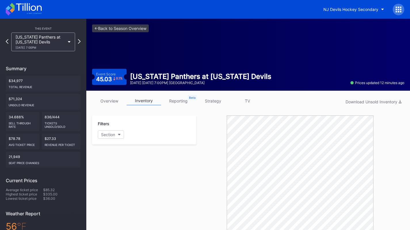
click at [26, 4] on icon at bounding box center [24, 9] width 36 height 13
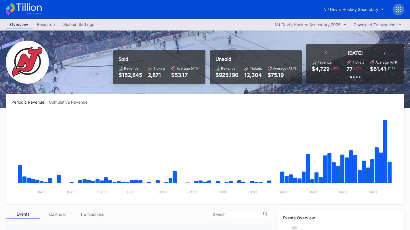
click at [349, 14] on button "NJ Devils Hockey Secondary" at bounding box center [353, 9] width 69 height 11
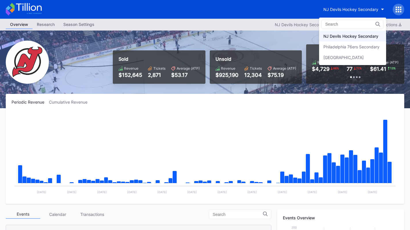
click at [354, 48] on div "Philadelphia 76ers Secondary" at bounding box center [352, 46] width 56 height 5
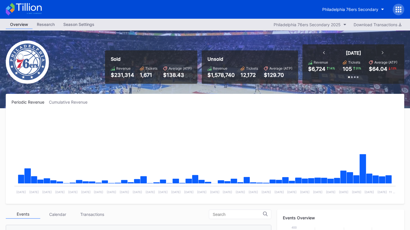
scroll to position [117, 0]
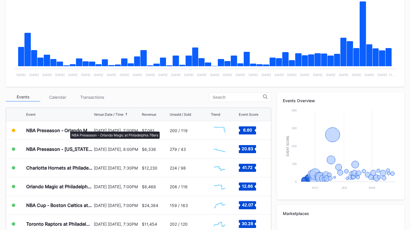
click at [67, 129] on div "NBA Preseason - Orlando Magic at Philadelphia 76ers" at bounding box center [59, 131] width 66 height 6
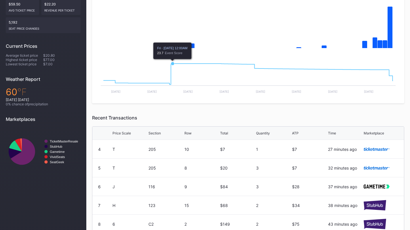
scroll to position [200, 0]
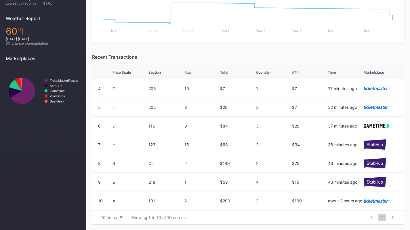
click at [116, 218] on div "10 items" at bounding box center [109, 217] width 16 height 5
click at [114, 205] on div "200 items" at bounding box center [111, 202] width 19 height 5
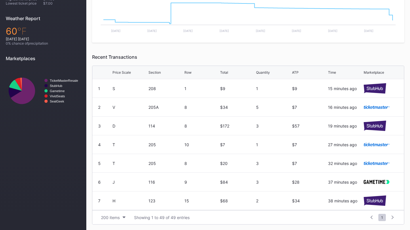
scroll to position [0, 0]
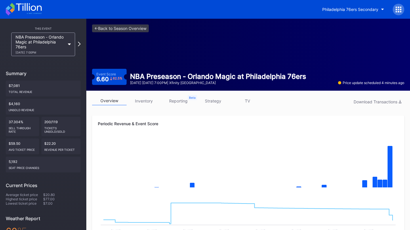
click at [200, 102] on link "strategy" at bounding box center [213, 100] width 35 height 9
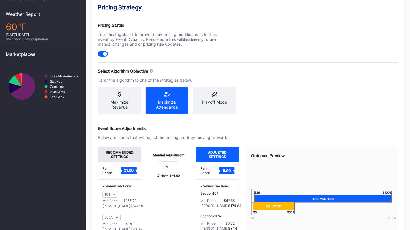
scroll to position [205, 0]
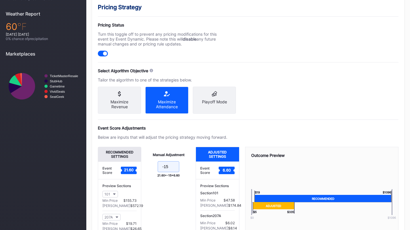
click at [169, 172] on input "-15" at bounding box center [169, 166] width 22 height 11
type input "-16"
click at [300, 134] on div "Event Score Adjustments Below are inputs that will adjust the pricing strategy …" at bounding box center [248, 189] width 301 height 127
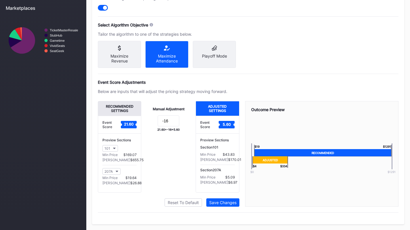
click at [222, 200] on div "Save Changes" at bounding box center [222, 202] width 27 height 5
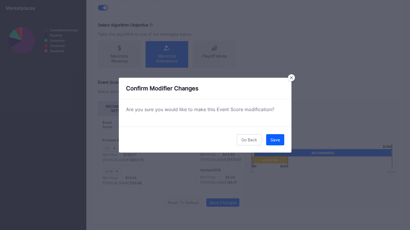
click at [270, 143] on button "Save" at bounding box center [275, 139] width 18 height 11
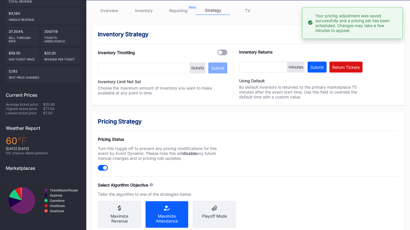
scroll to position [0, 0]
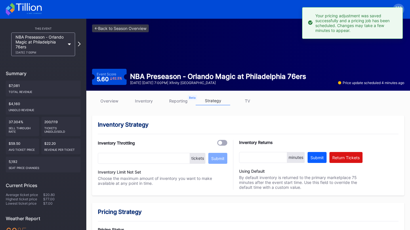
click at [48, 37] on div "NBA Preseason - Orlando Magic at Philadelphia 76ers 10/10 Friday 7:00PM" at bounding box center [41, 45] width 50 height 20
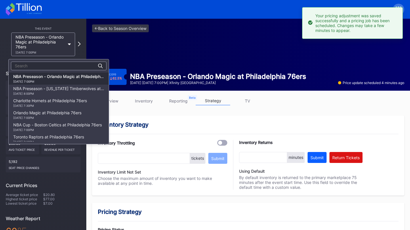
click at [51, 100] on div "Charlotte Hornets at Philadelphia 76ers 10/25 Saturday 7:30PM" at bounding box center [50, 102] width 74 height 9
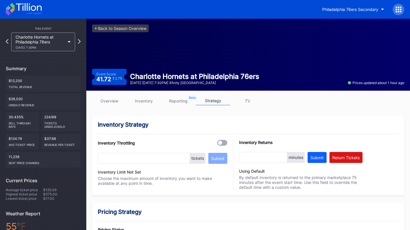
click at [109, 102] on link "overview" at bounding box center [109, 100] width 35 height 9
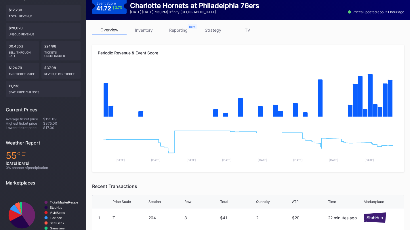
scroll to position [64, 0]
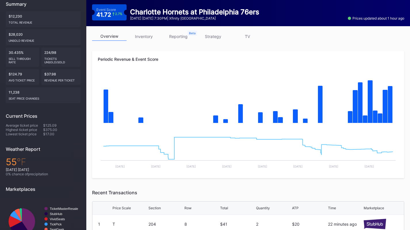
click at [151, 36] on link "inventory" at bounding box center [144, 36] width 35 height 9
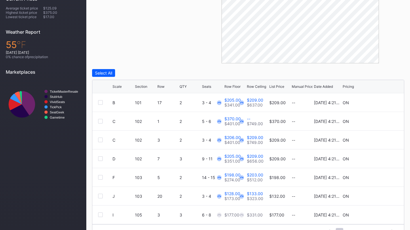
scroll to position [196, 0]
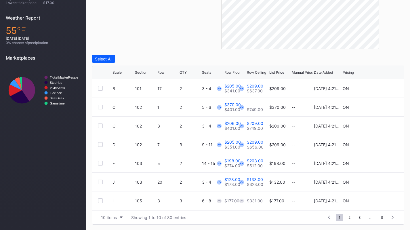
click at [120, 70] on div "Scale Section Row QTY Seats Row Floor Row Ceiling List Price Manual Price Date …" at bounding box center [248, 72] width 312 height 13
click at [119, 73] on div "Scale" at bounding box center [117, 72] width 9 height 4
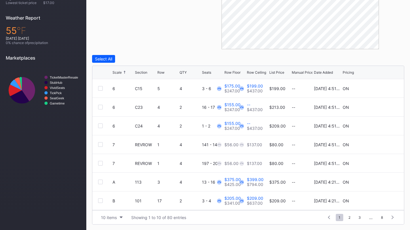
click at [59, 138] on div "This Event Charlotte Hornets at Philadelphia 76ers 10/25 Saturday 7:30PM Summar…" at bounding box center [43, 26] width 86 height 407
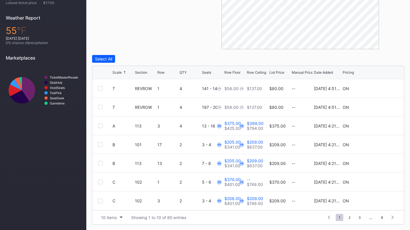
click at [182, 228] on div "overview inventory reporting strategy TV Download Unsold Inventory Filters Sect…" at bounding box center [248, 62] width 324 height 335
click at [120, 213] on div "10 items Showing 1 to 10 of 80 entries 1 ... -1 0 1 2 3 ... 8" at bounding box center [248, 217] width 312 height 14
click at [117, 214] on button "10 items" at bounding box center [111, 218] width 27 height 8
click at [115, 203] on div "200 items" at bounding box center [111, 202] width 19 height 5
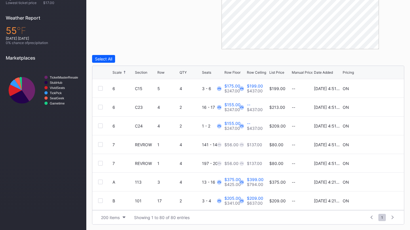
click at [122, 98] on div "6" at bounding box center [123, 107] width 21 height 18
click at [113, 72] on div "Scale" at bounding box center [117, 72] width 9 height 4
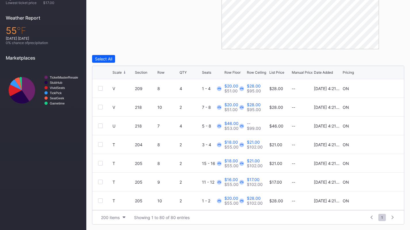
click at [100, 88] on div at bounding box center [100, 88] width 5 height 5
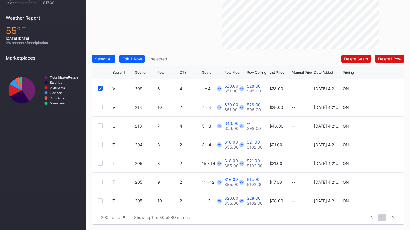
click at [100, 106] on div at bounding box center [100, 107] width 5 height 5
click at [140, 59] on div "Edit 2 Rows" at bounding box center [133, 58] width 22 height 5
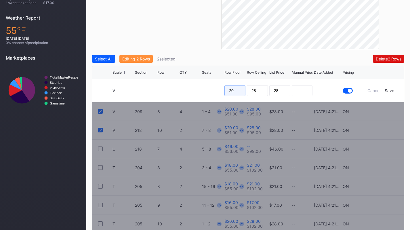
click at [239, 88] on input "20" at bounding box center [235, 90] width 21 height 11
type input "19"
type input "20"
click at [392, 90] on div "Save" at bounding box center [389, 90] width 9 height 5
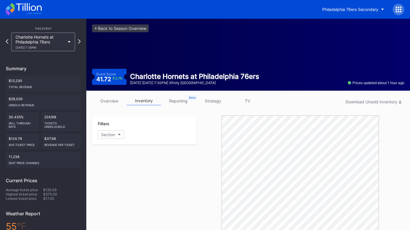
click at [29, 11] on icon at bounding box center [24, 9] width 36 height 13
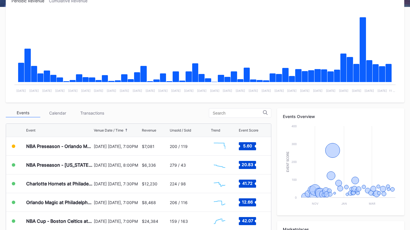
scroll to position [102, 0]
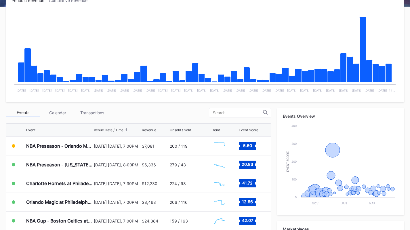
click at [89, 115] on div "Transactions" at bounding box center [92, 112] width 35 height 9
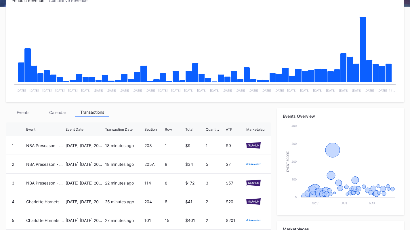
scroll to position [0, 0]
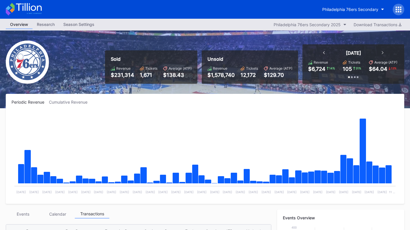
click at [358, 9] on div "Philadelphia 76ers Secondary" at bounding box center [350, 9] width 56 height 5
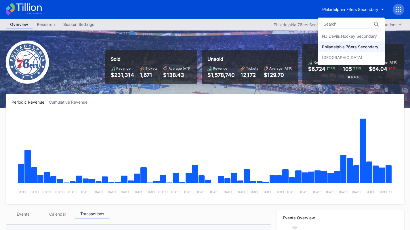
click at [351, 40] on div "NJ Devils Hockey Secondary" at bounding box center [351, 36] width 67 height 11
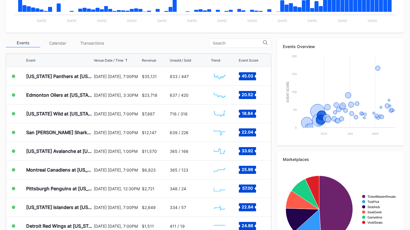
scroll to position [197, 0]
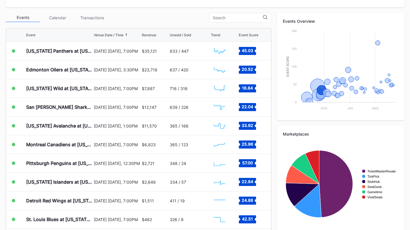
click at [90, 18] on div "Transactions" at bounding box center [92, 17] width 35 height 9
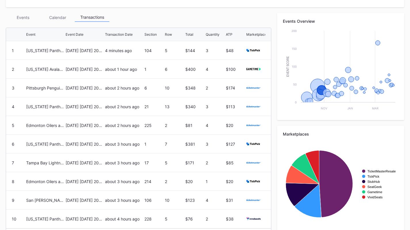
click at [21, 22] on div "Events Calendar Transactions Event Event Date Transaction Date Section Row Tota…" at bounding box center [139, 128] width 266 height 230
click at [18, 16] on div "Events" at bounding box center [23, 17] width 35 height 9
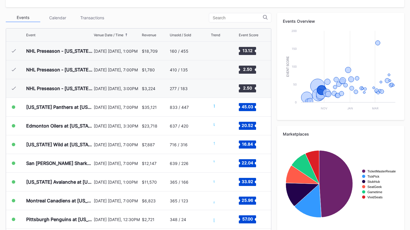
scroll to position [56, 0]
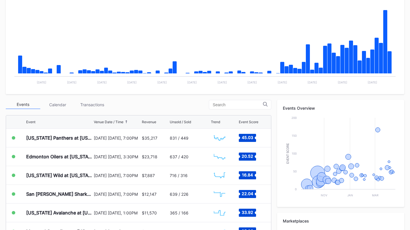
scroll to position [110, 0]
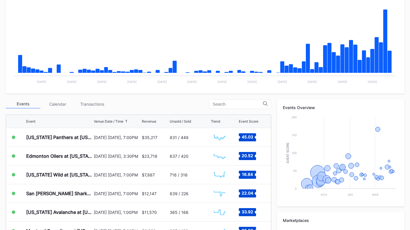
click at [89, 103] on div "Transactions" at bounding box center [92, 104] width 35 height 9
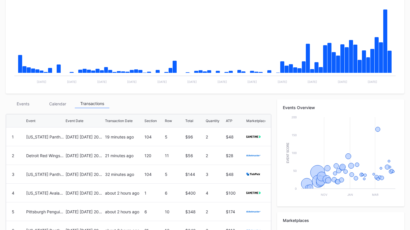
click at [70, 132] on div "[DATE] [DATE] 2025" at bounding box center [85, 137] width 38 height 18
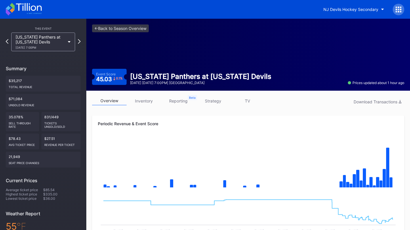
click at [145, 99] on link "inventory" at bounding box center [144, 100] width 35 height 9
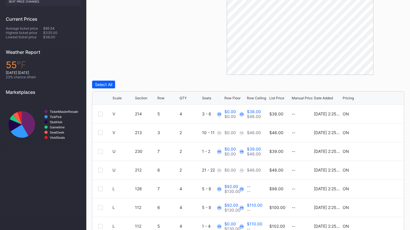
scroll to position [187, 0]
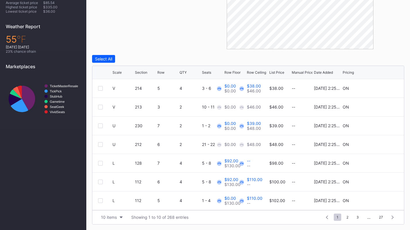
click at [102, 217] on div "10 items" at bounding box center [109, 217] width 16 height 5
click at [110, 204] on div "200 items" at bounding box center [111, 202] width 19 height 5
click at [120, 72] on div "Scale" at bounding box center [117, 72] width 9 height 4
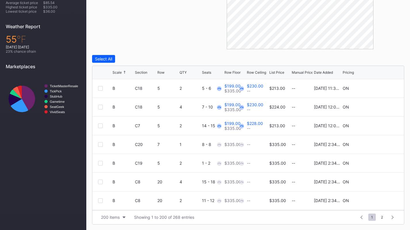
click at [120, 72] on div "Scale" at bounding box center [117, 72] width 9 height 4
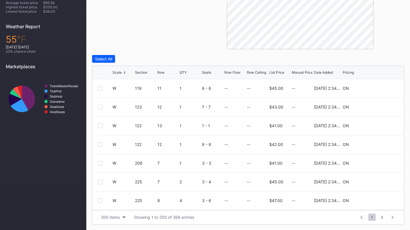
click at [120, 72] on div "Scale" at bounding box center [117, 72] width 9 height 4
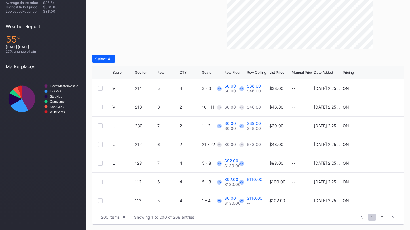
click at [120, 72] on div "Scale" at bounding box center [117, 72] width 9 height 4
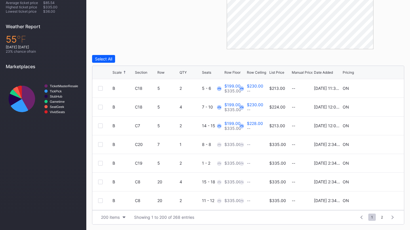
click at [102, 89] on div at bounding box center [100, 88] width 5 height 5
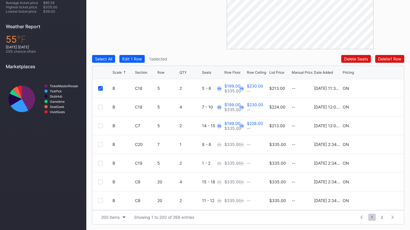
click at [100, 107] on div at bounding box center [100, 107] width 5 height 5
click at [100, 126] on div at bounding box center [100, 125] width 5 height 5
click at [97, 145] on div "B C20 7 1 8 - 8 $335.00 -- $335.00 -- 10/10/2025 2:34PM ON" at bounding box center [248, 144] width 312 height 19
click at [99, 145] on div at bounding box center [100, 144] width 5 height 5
click at [99, 162] on div at bounding box center [100, 163] width 5 height 5
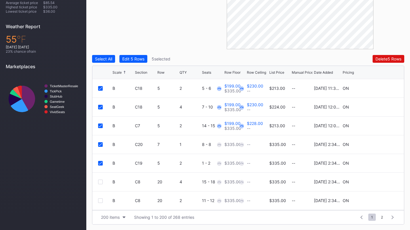
click at [99, 181] on div at bounding box center [100, 182] width 5 height 5
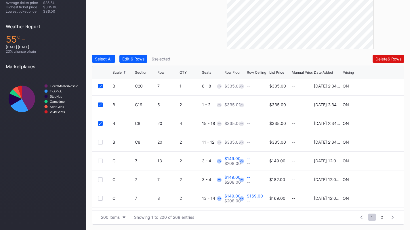
scroll to position [60, 0]
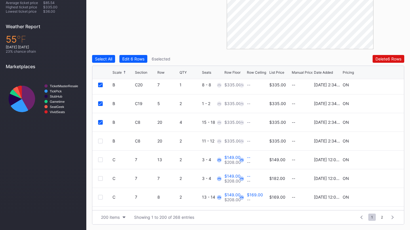
click at [101, 142] on div at bounding box center [100, 141] width 5 height 5
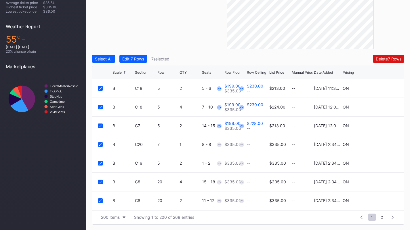
click at [139, 61] on div "Edit 7 Rows" at bounding box center [133, 58] width 22 height 5
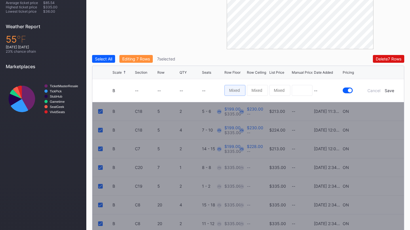
click at [242, 93] on input at bounding box center [235, 90] width 21 height 11
type input "199"
type input "235"
click at [387, 89] on div "Save" at bounding box center [389, 90] width 9 height 5
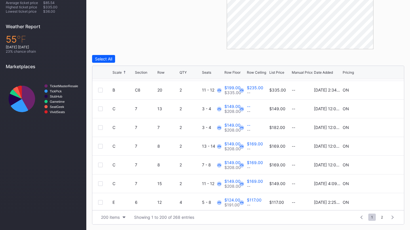
scroll to position [111, 0]
click at [102, 109] on div at bounding box center [100, 108] width 5 height 5
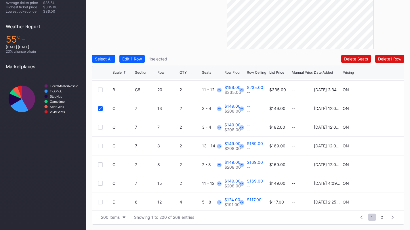
click at [100, 126] on div at bounding box center [100, 127] width 5 height 5
click at [101, 149] on div "C 7 8 2 13 - 14 $149.00 $208.00 $169.00 -- $169.00 -- 9/24/2025 12:05PM ON" at bounding box center [248, 146] width 312 height 19
click at [100, 146] on div at bounding box center [100, 146] width 5 height 5
click at [98, 164] on div "C 7 8 2 7 - 8 $149.00 $208.00 $169.00 -- $169.00 -- 9/24/2025 12:05PM ON" at bounding box center [248, 164] width 312 height 19
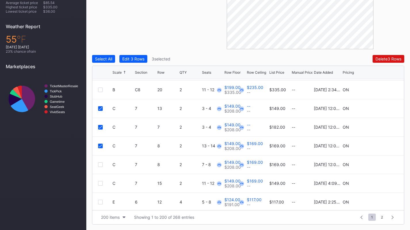
click at [100, 166] on div at bounding box center [100, 164] width 5 height 5
click at [99, 182] on div at bounding box center [100, 183] width 5 height 5
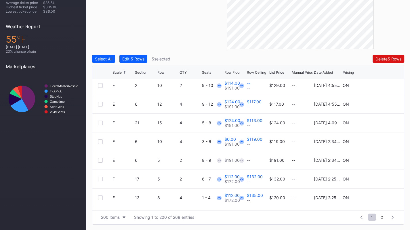
scroll to position [321, 0]
click at [101, 140] on div at bounding box center [100, 141] width 5 height 5
click at [100, 159] on div at bounding box center [100, 160] width 5 height 5
click at [141, 61] on button "Edit 7 Rows" at bounding box center [133, 59] width 28 height 8
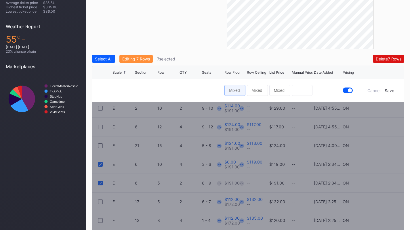
click at [237, 92] on input at bounding box center [235, 90] width 21 height 11
type input "121"
click at [390, 90] on div "Save" at bounding box center [389, 90] width 9 height 5
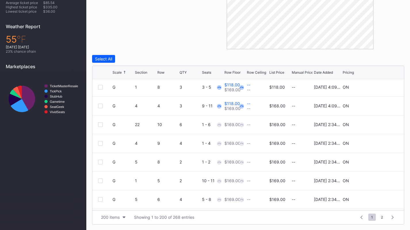
scroll to position [643, 0]
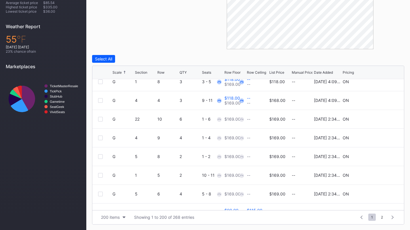
click at [100, 119] on div at bounding box center [100, 119] width 5 height 5
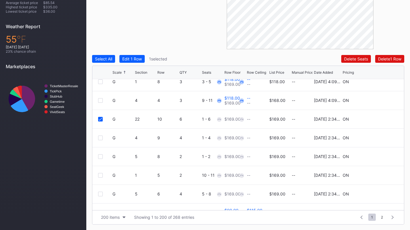
click at [99, 137] on div at bounding box center [100, 138] width 5 height 5
click at [100, 157] on div at bounding box center [100, 156] width 5 height 5
click at [99, 172] on div "G 1 5 2 10 - 11 $169.00 -- $169.00 -- 10/10/2025 2:34PM ON" at bounding box center [248, 175] width 312 height 19
click at [100, 174] on div at bounding box center [100, 175] width 5 height 5
click at [101, 195] on div at bounding box center [100, 194] width 5 height 5
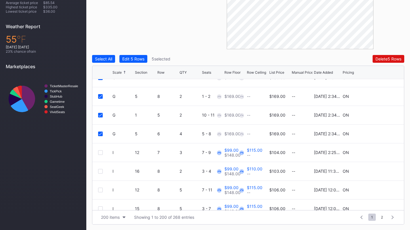
scroll to position [704, 0]
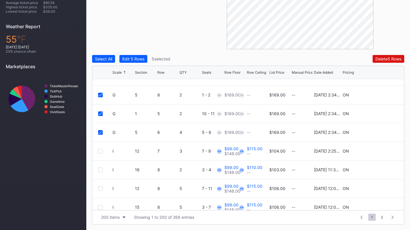
click at [141, 57] on div "Edit 5 Rows" at bounding box center [133, 58] width 22 height 5
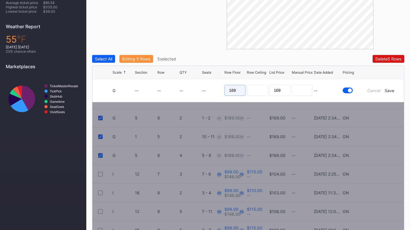
click at [227, 89] on input "169" at bounding box center [235, 90] width 21 height 11
type input "117"
click at [389, 90] on div "Save" at bounding box center [389, 90] width 9 height 5
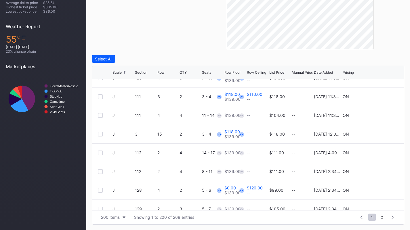
scroll to position [966, 0]
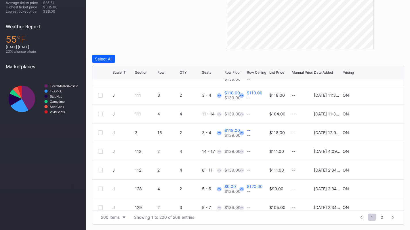
click at [99, 114] on div at bounding box center [100, 114] width 5 height 5
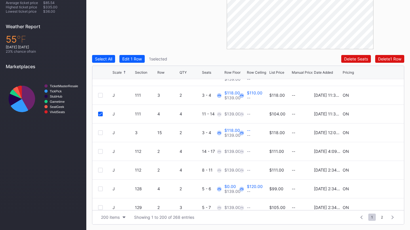
click at [99, 150] on div at bounding box center [100, 151] width 5 height 5
click at [99, 168] on div at bounding box center [100, 170] width 5 height 5
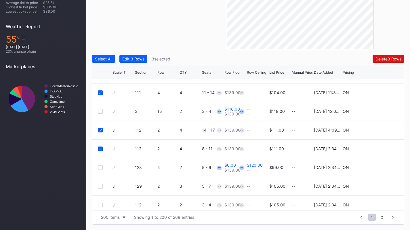
scroll to position [989, 0]
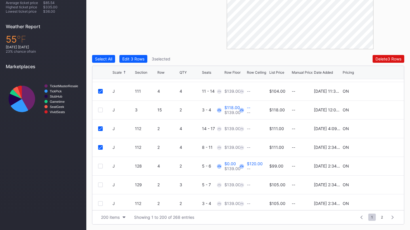
click at [102, 166] on div at bounding box center [100, 166] width 5 height 5
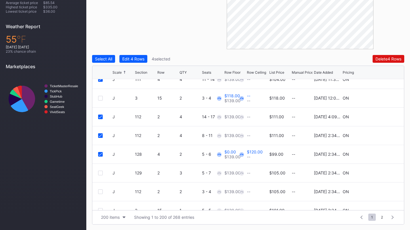
scroll to position [1001, 0]
click at [100, 171] on div at bounding box center [100, 172] width 5 height 5
click at [100, 190] on div at bounding box center [100, 191] width 5 height 5
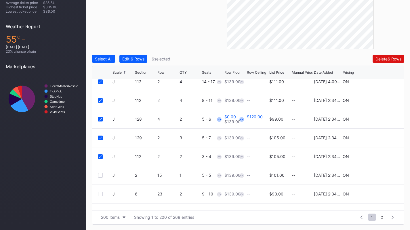
scroll to position [1036, 0]
click at [102, 176] on div at bounding box center [100, 175] width 5 height 5
click at [100, 194] on div at bounding box center [100, 193] width 5 height 5
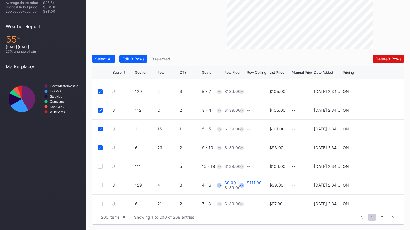
scroll to position [1084, 0]
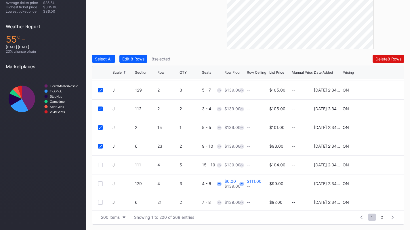
click at [100, 166] on div at bounding box center [100, 165] width 5 height 5
click at [100, 181] on div at bounding box center [100, 183] width 5 height 5
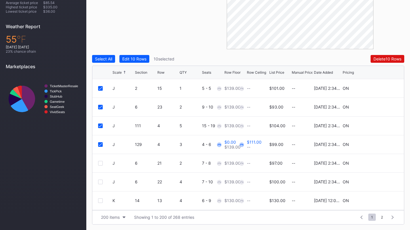
scroll to position [1126, 0]
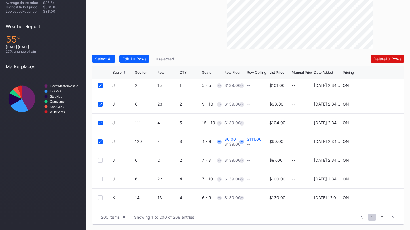
click at [100, 159] on div at bounding box center [100, 160] width 5 height 5
click at [100, 180] on div at bounding box center [100, 179] width 5 height 5
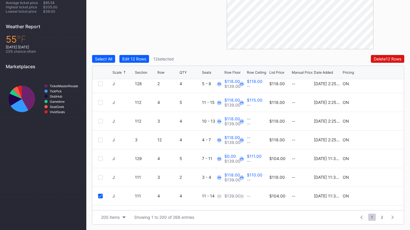
scroll to position [884, 0]
click at [101, 176] on div at bounding box center [100, 177] width 5 height 5
click at [101, 160] on div at bounding box center [100, 158] width 5 height 5
click at [102, 139] on div at bounding box center [100, 139] width 5 height 5
click at [100, 121] on div at bounding box center [100, 121] width 5 height 5
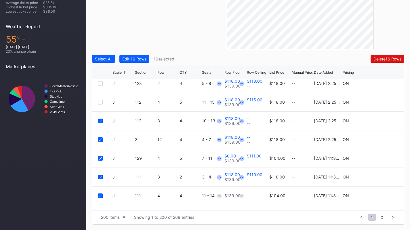
click at [101, 102] on div at bounding box center [100, 102] width 5 height 5
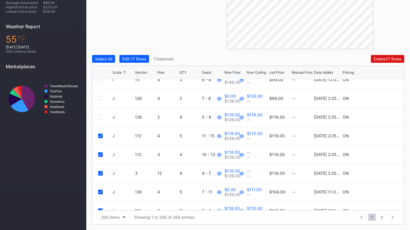
click at [101, 116] on div at bounding box center [100, 117] width 5 height 5
click at [98, 99] on div at bounding box center [100, 98] width 5 height 5
click at [142, 59] on div "Edit 19 Rows" at bounding box center [134, 58] width 24 height 5
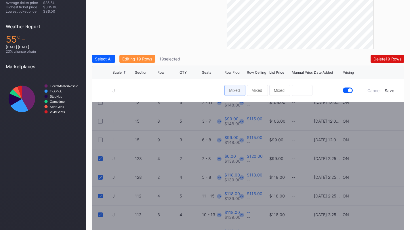
click at [237, 91] on input at bounding box center [235, 90] width 21 height 11
type input "112"
type input "129"
click at [389, 89] on div "Save" at bounding box center [389, 90] width 9 height 5
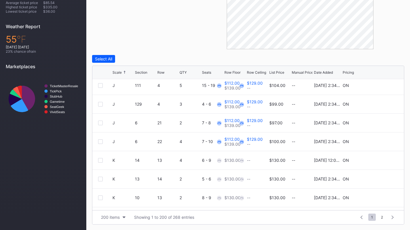
scroll to position [1163, 0]
click at [102, 159] on div at bounding box center [100, 160] width 5 height 5
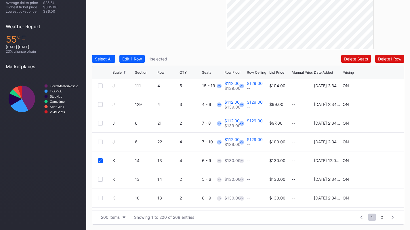
click at [100, 179] on div at bounding box center [100, 179] width 5 height 5
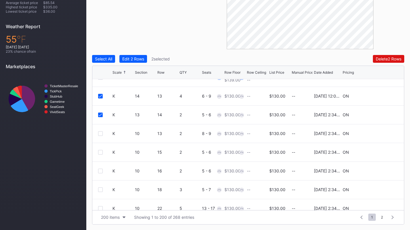
scroll to position [1227, 0]
click at [103, 133] on div at bounding box center [105, 133] width 14 height 5
click at [101, 132] on div at bounding box center [100, 133] width 5 height 5
click at [98, 151] on div at bounding box center [100, 152] width 5 height 5
click at [101, 170] on div at bounding box center [100, 170] width 5 height 5
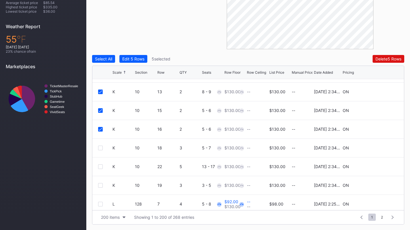
scroll to position [1269, 0]
click at [100, 147] on div at bounding box center [100, 147] width 5 height 5
drag, startPoint x: 100, startPoint y: 167, endPoint x: 100, endPoint y: 162, distance: 4.6
click at [100, 162] on div "K 10 22 5 13 - 17 $130.00 -- $130.00 -- 10/10/2025 2:34PM ON" at bounding box center [248, 166] width 312 height 19
click at [100, 184] on div at bounding box center [100, 185] width 5 height 5
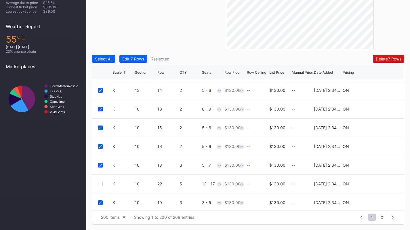
scroll to position [1252, 0]
click at [99, 182] on div at bounding box center [100, 183] width 5 height 5
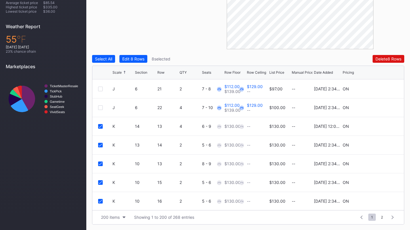
scroll to position [1197, 0]
click at [129, 60] on div "Edit 8 Rows" at bounding box center [133, 58] width 22 height 5
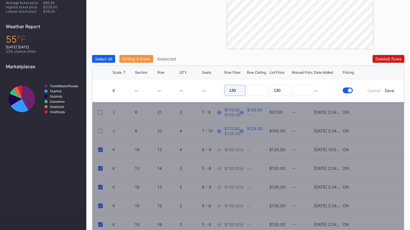
click at [233, 89] on input "130" at bounding box center [235, 90] width 21 height 11
type input "105"
type input "119"
click at [394, 89] on div "Save" at bounding box center [389, 90] width 9 height 5
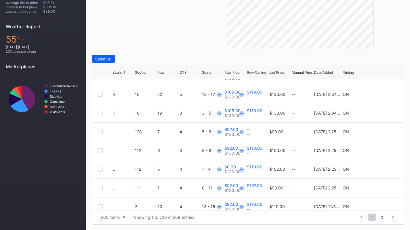
scroll to position [1341, 0]
click at [101, 132] on div at bounding box center [100, 132] width 5 height 5
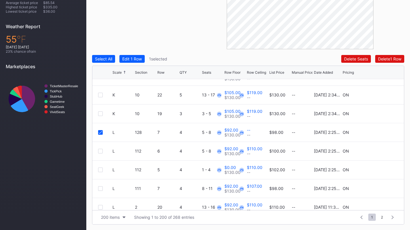
click at [100, 150] on div at bounding box center [100, 151] width 5 height 5
click at [100, 170] on div at bounding box center [100, 170] width 5 height 5
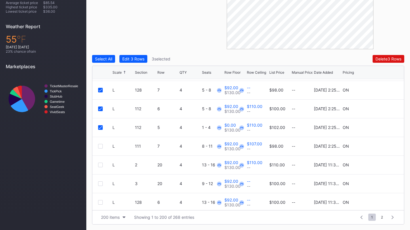
scroll to position [1384, 0]
click at [99, 146] on div at bounding box center [100, 145] width 5 height 5
click at [100, 165] on div at bounding box center [100, 164] width 5 height 5
click at [101, 183] on div at bounding box center [100, 183] width 5 height 5
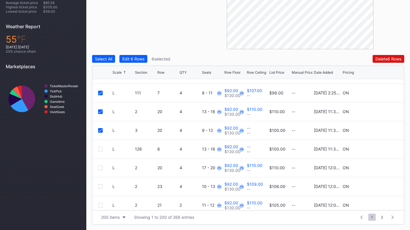
scroll to position [1438, 0]
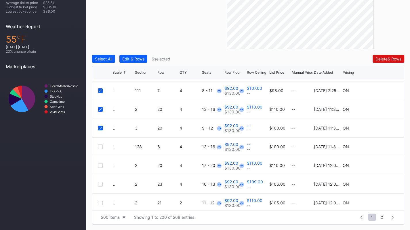
click at [100, 146] on div at bounding box center [100, 147] width 5 height 5
click at [100, 166] on div at bounding box center [100, 165] width 5 height 5
click at [101, 183] on div at bounding box center [100, 184] width 5 height 5
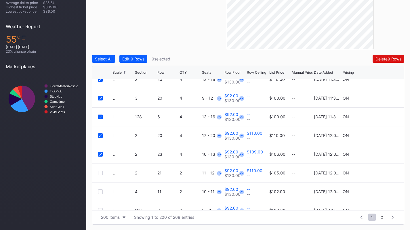
scroll to position [1470, 0]
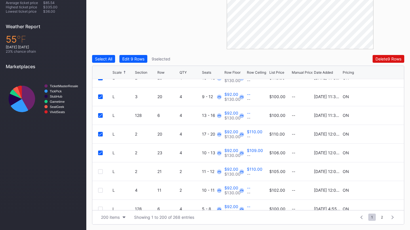
click at [101, 172] on div at bounding box center [100, 171] width 5 height 5
click at [100, 192] on div "L 4 11 2 10 - 11 $92.00 $130.00 -- -- $102.00 -- 9/24/2025 12:05PM ON" at bounding box center [248, 190] width 312 height 19
click at [100, 190] on div at bounding box center [100, 190] width 5 height 5
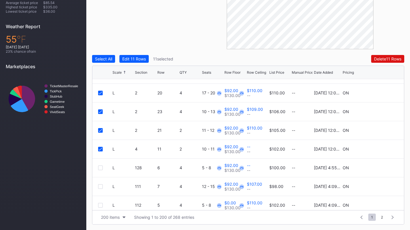
scroll to position [1511, 0]
click at [100, 168] on div at bounding box center [100, 167] width 5 height 5
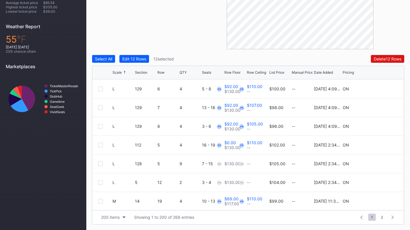
scroll to position [1703, 0]
click at [100, 161] on div at bounding box center [100, 163] width 5 height 5
click at [100, 183] on div at bounding box center [100, 181] width 5 height 5
click at [99, 144] on div at bounding box center [100, 144] width 5 height 5
click at [140, 59] on div "Edit 15 Rows" at bounding box center [134, 58] width 24 height 5
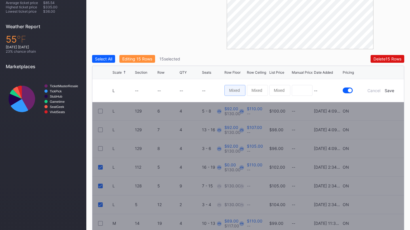
click at [230, 86] on input at bounding box center [235, 90] width 21 height 11
type input "92"
type input "105"
click at [389, 89] on div "Save" at bounding box center [389, 90] width 9 height 5
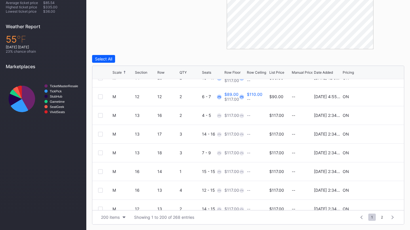
scroll to position [1929, 0]
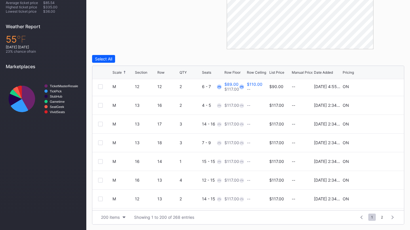
click at [102, 105] on div at bounding box center [100, 105] width 5 height 5
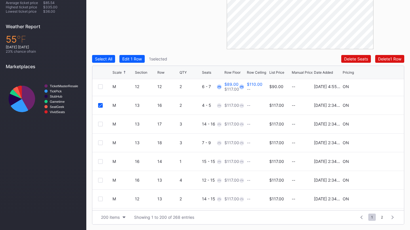
click at [100, 123] on div at bounding box center [100, 124] width 5 height 5
click at [101, 141] on div at bounding box center [100, 142] width 5 height 5
click at [100, 160] on div at bounding box center [100, 161] width 5 height 5
click at [100, 180] on div at bounding box center [100, 180] width 5 height 5
click at [100, 199] on div at bounding box center [100, 199] width 5 height 5
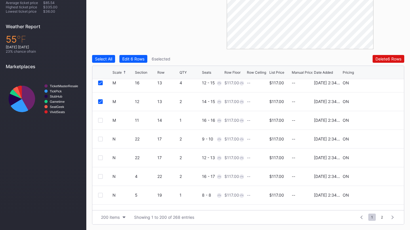
scroll to position [2028, 0]
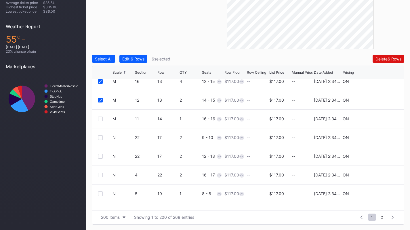
click at [102, 119] on div at bounding box center [100, 119] width 5 height 5
click at [137, 58] on div "Edit 7 Rows" at bounding box center [133, 58] width 22 height 5
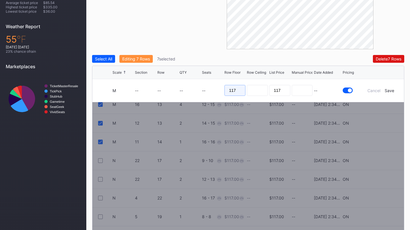
click at [230, 87] on input "117" at bounding box center [235, 90] width 21 height 11
type input "89"
type input "110"
click at [390, 90] on div "Save" at bounding box center [389, 90] width 9 height 5
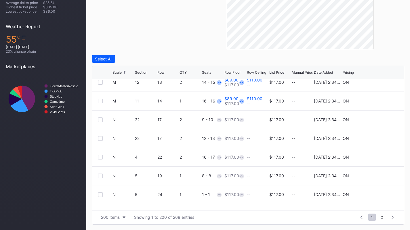
scroll to position [2046, 0]
click at [100, 119] on div at bounding box center [100, 119] width 5 height 5
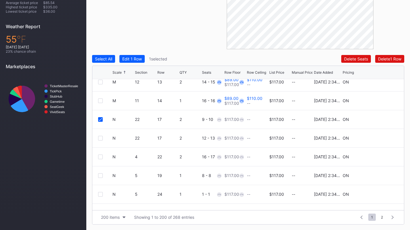
click at [99, 138] on div at bounding box center [100, 138] width 5 height 5
click at [99, 157] on div at bounding box center [100, 157] width 5 height 5
click at [100, 176] on div at bounding box center [100, 175] width 5 height 5
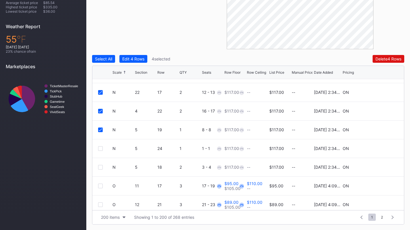
scroll to position [2092, 0]
click at [99, 148] on div at bounding box center [100, 148] width 5 height 5
click at [99, 167] on div at bounding box center [100, 167] width 5 height 5
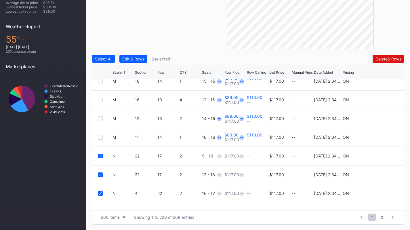
scroll to position [2034, 0]
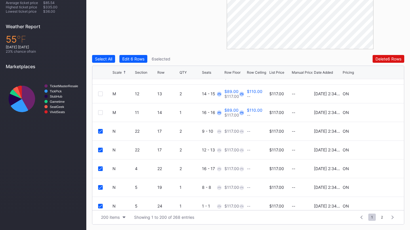
click at [137, 58] on div "Edit 6 Rows" at bounding box center [133, 58] width 22 height 5
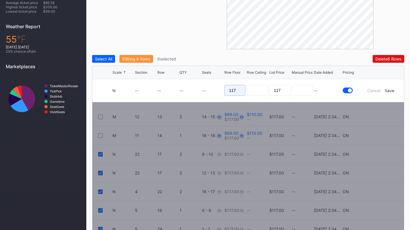
click at [245, 90] on input "117" at bounding box center [235, 90] width 21 height 11
type input "88"
type input "105"
click at [389, 89] on div "Save" at bounding box center [389, 90] width 9 height 5
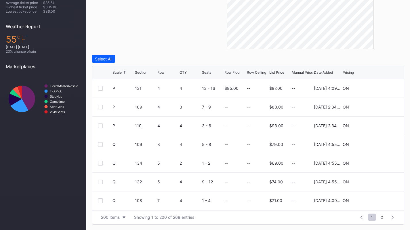
scroll to position [2322, 0]
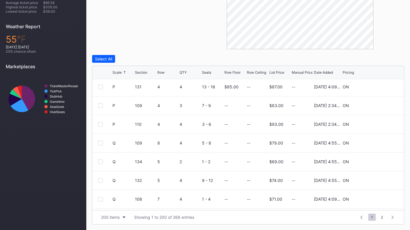
click at [104, 141] on div at bounding box center [105, 143] width 14 height 5
click at [100, 142] on div at bounding box center [100, 143] width 5 height 5
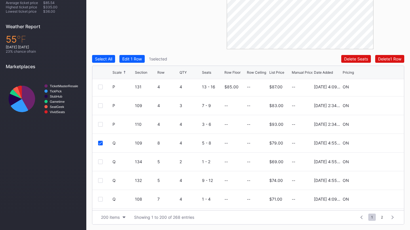
click at [100, 162] on div at bounding box center [100, 161] width 5 height 5
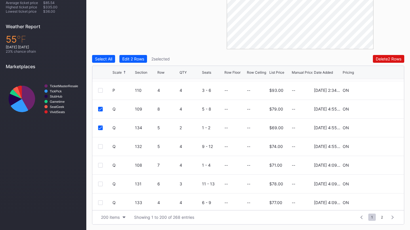
scroll to position [2373, 0]
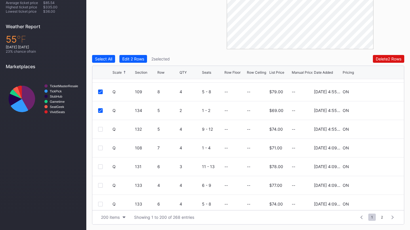
click at [100, 131] on div at bounding box center [100, 129] width 5 height 5
click at [100, 147] on div at bounding box center [100, 148] width 5 height 5
click at [100, 166] on div at bounding box center [100, 166] width 5 height 5
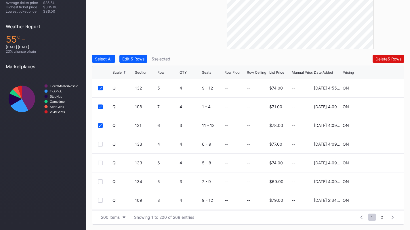
scroll to position [2415, 0]
click at [99, 143] on div at bounding box center [100, 143] width 5 height 5
click at [100, 162] on div at bounding box center [100, 162] width 5 height 5
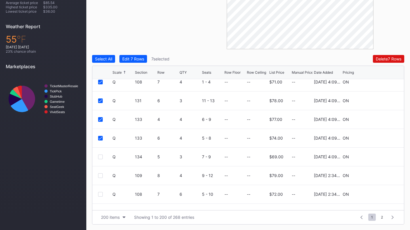
scroll to position [2451, 0]
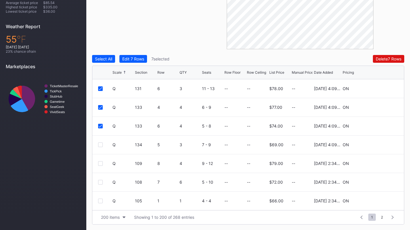
click at [100, 144] on div at bounding box center [100, 144] width 5 height 5
click at [100, 163] on div at bounding box center [100, 163] width 5 height 5
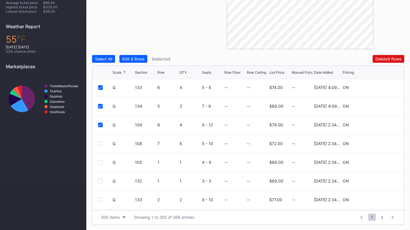
scroll to position [2500, 0]
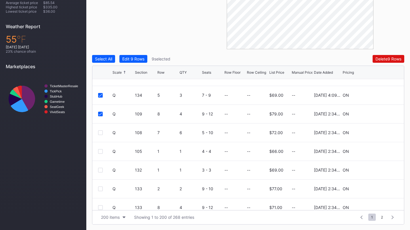
click at [100, 132] on div at bounding box center [100, 132] width 5 height 5
click at [101, 149] on div at bounding box center [100, 151] width 5 height 5
click at [102, 171] on div at bounding box center [100, 170] width 5 height 5
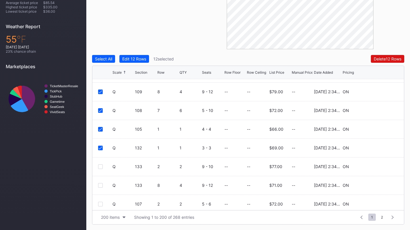
scroll to position [2528, 0]
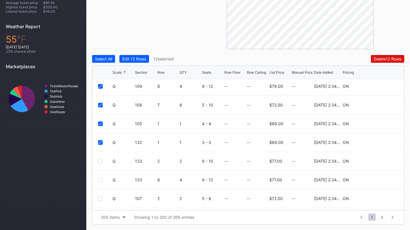
click at [100, 161] on div at bounding box center [100, 161] width 5 height 5
click at [100, 179] on div at bounding box center [100, 180] width 5 height 5
click at [100, 198] on div at bounding box center [100, 198] width 5 height 5
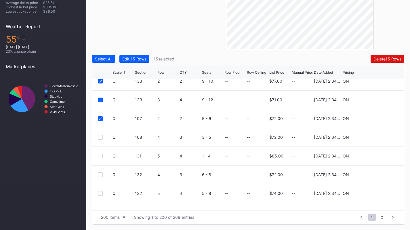
scroll to position [2608, 0]
click at [99, 137] on div at bounding box center [100, 137] width 5 height 5
click at [101, 156] on div at bounding box center [100, 155] width 5 height 5
click at [100, 174] on div at bounding box center [100, 174] width 5 height 5
click at [100, 193] on div at bounding box center [100, 193] width 5 height 5
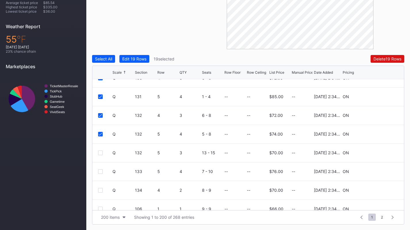
scroll to position [2667, 0]
click at [100, 153] on div at bounding box center [100, 153] width 5 height 5
click at [100, 169] on div at bounding box center [100, 171] width 5 height 5
click at [102, 189] on div at bounding box center [100, 190] width 5 height 5
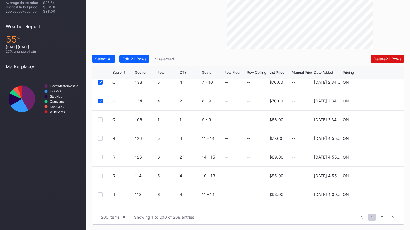
scroll to position [2756, 0]
click at [101, 121] on div at bounding box center [100, 120] width 5 height 5
click at [148, 62] on button "Edit 23 Rows" at bounding box center [134, 59] width 30 height 8
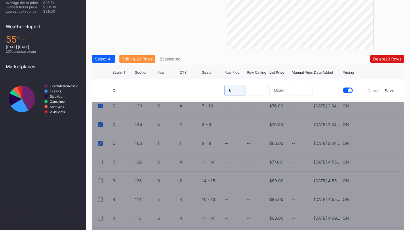
click at [235, 90] on input "0" at bounding box center [235, 90] width 21 height 11
type input "64"
type input "7"
type input "86"
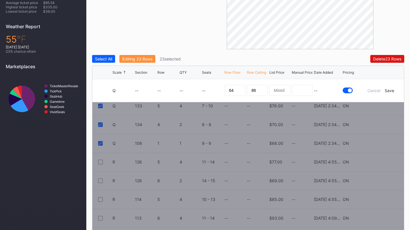
click at [391, 90] on div "Save" at bounding box center [389, 90] width 9 height 5
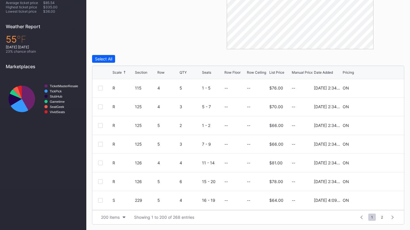
scroll to position [3069, 0]
click at [100, 182] on div at bounding box center [100, 181] width 5 height 5
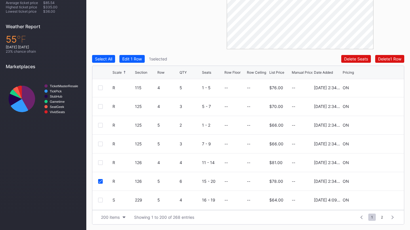
click at [99, 161] on div at bounding box center [100, 162] width 5 height 5
click at [100, 144] on div at bounding box center [100, 144] width 5 height 5
click at [100, 125] on div at bounding box center [100, 125] width 5 height 5
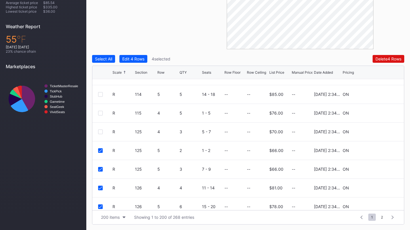
scroll to position [3033, 0]
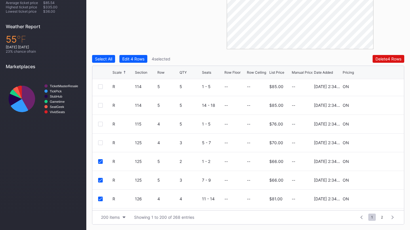
click at [100, 140] on div at bounding box center [100, 142] width 5 height 5
click at [100, 123] on div at bounding box center [100, 124] width 5 height 5
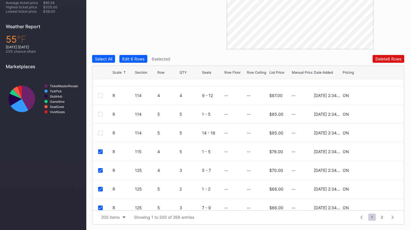
scroll to position [2993, 0]
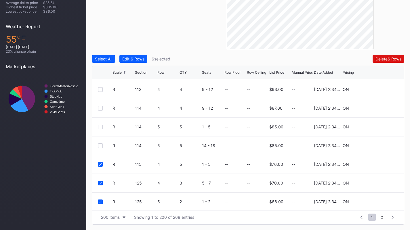
click at [101, 145] on div at bounding box center [100, 145] width 5 height 5
click at [98, 126] on div at bounding box center [100, 127] width 5 height 5
click at [101, 107] on div at bounding box center [100, 108] width 5 height 5
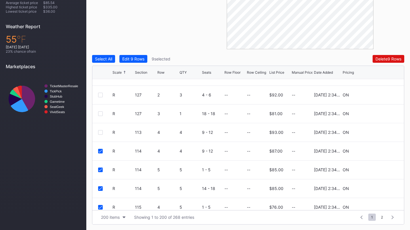
scroll to position [2948, 0]
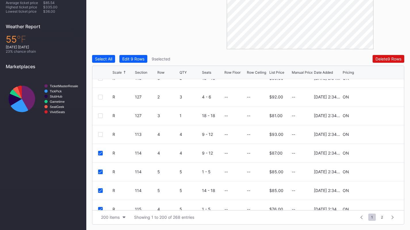
click at [100, 135] on div at bounding box center [100, 134] width 5 height 5
click at [100, 117] on div at bounding box center [100, 115] width 5 height 5
click at [100, 97] on div at bounding box center [100, 97] width 5 height 5
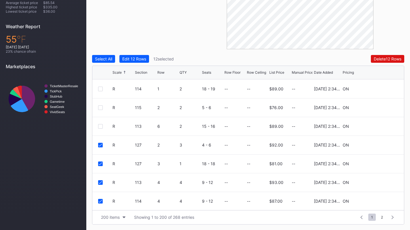
scroll to position [2899, 0]
click at [100, 128] on div at bounding box center [100, 127] width 5 height 5
click at [100, 109] on div at bounding box center [100, 109] width 5 height 5
click at [100, 90] on div at bounding box center [100, 90] width 5 height 5
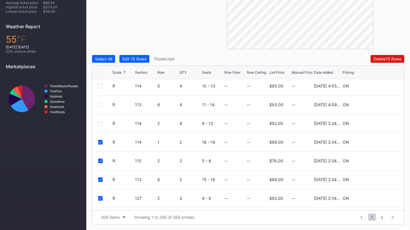
scroll to position [2846, 0]
click at [100, 125] on div at bounding box center [100, 124] width 5 height 5
click at [99, 107] on div at bounding box center [100, 105] width 5 height 5
click at [100, 88] on div at bounding box center [100, 86] width 5 height 5
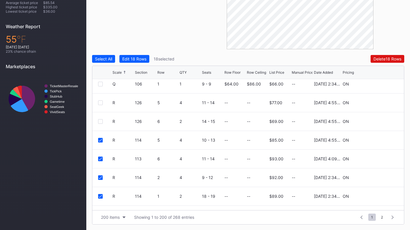
scroll to position [2792, 0]
click at [98, 122] on div at bounding box center [100, 121] width 5 height 5
click at [100, 102] on div at bounding box center [100, 103] width 5 height 5
click at [143, 62] on button "Edit 20 Rows" at bounding box center [134, 59] width 30 height 8
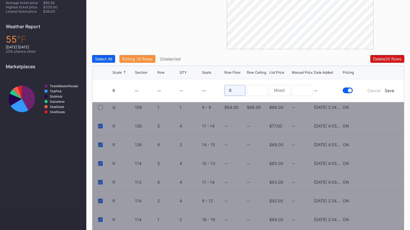
click at [242, 90] on input "0" at bounding box center [235, 90] width 21 height 11
type input "67"
type input "89"
click at [389, 90] on div "Save" at bounding box center [389, 90] width 9 height 5
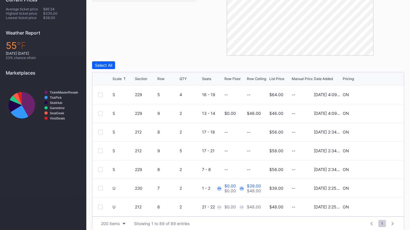
scroll to position [187, 0]
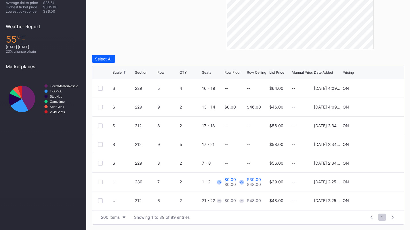
click at [238, 71] on div "Row Floor" at bounding box center [233, 72] width 16 height 4
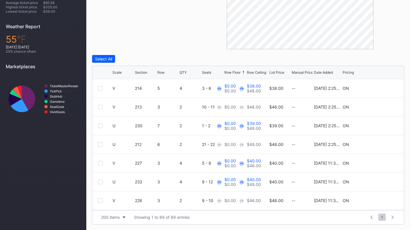
click at [106, 55] on button "Select All" at bounding box center [103, 59] width 23 height 8
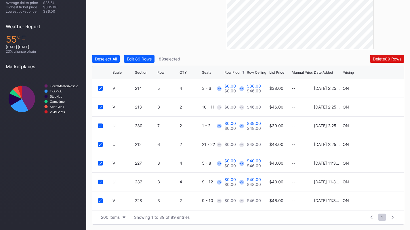
click at [145, 60] on div "Edit 89 Rows" at bounding box center [139, 58] width 25 height 5
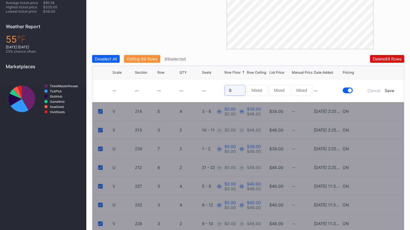
click at [233, 90] on input "0" at bounding box center [235, 90] width 21 height 11
type input "5"
click at [391, 90] on div "Save" at bounding box center [389, 90] width 9 height 5
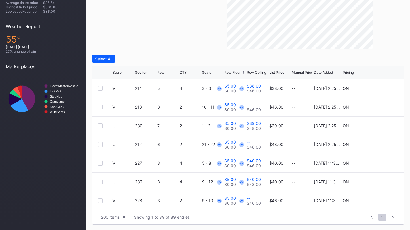
click at [260, 72] on div "Row Ceiling" at bounding box center [256, 72] width 19 height 4
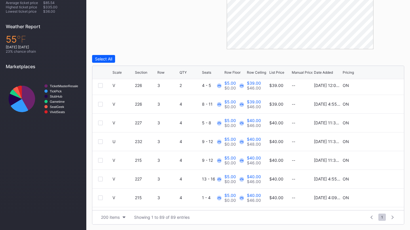
scroll to position [378, 0]
click at [119, 70] on div "Scale" at bounding box center [117, 72] width 9 height 4
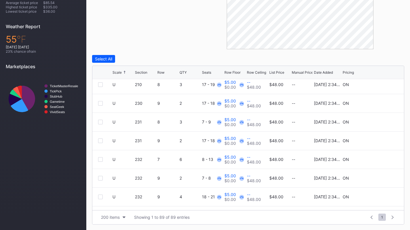
scroll to position [0, 0]
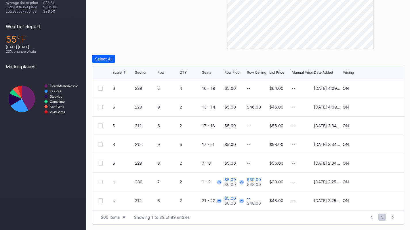
click at [101, 162] on div at bounding box center [100, 163] width 5 height 5
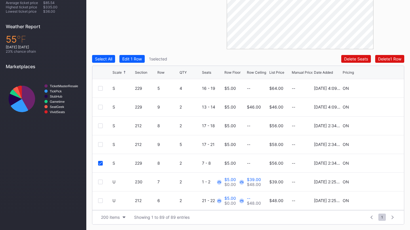
click at [100, 147] on div "S 212 9 5 17 - 21 $5.00 -- $58.00 -- 10/10/2025 2:34PM ON" at bounding box center [248, 144] width 312 height 19
click at [98, 163] on div at bounding box center [100, 163] width 5 height 5
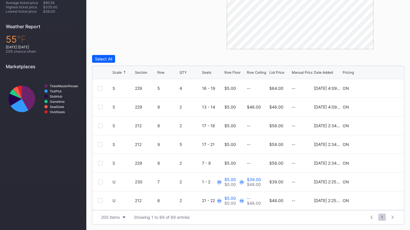
click at [100, 88] on div at bounding box center [100, 88] width 5 height 5
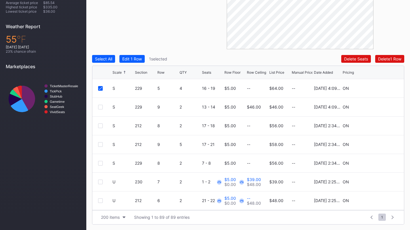
click at [100, 107] on div at bounding box center [100, 107] width 5 height 5
click at [100, 124] on div at bounding box center [100, 125] width 5 height 5
click at [137, 58] on div "Edit 3 Rows" at bounding box center [133, 58] width 22 height 5
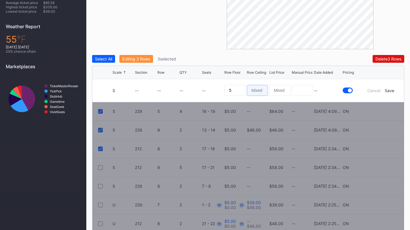
click at [265, 86] on input at bounding box center [257, 90] width 21 height 11
type input "43"
click at [387, 90] on div "Save" at bounding box center [389, 90] width 9 height 5
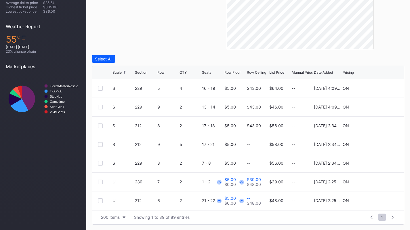
click at [100, 145] on div at bounding box center [100, 144] width 5 height 5
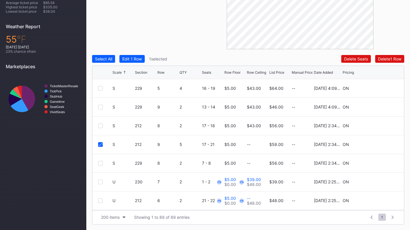
click at [100, 161] on div at bounding box center [100, 163] width 5 height 5
click at [141, 58] on div "Edit 2 Rows" at bounding box center [133, 58] width 22 height 5
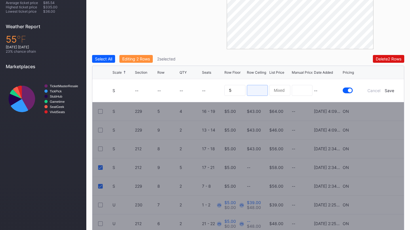
click at [261, 87] on input at bounding box center [257, 90] width 21 height 11
type input "42"
click at [387, 92] on div "Save" at bounding box center [389, 90] width 9 height 5
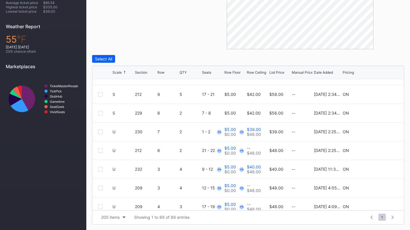
scroll to position [54, 0]
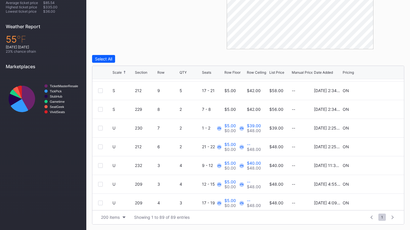
click at [100, 128] on div at bounding box center [100, 128] width 5 height 5
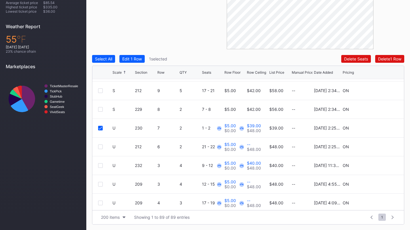
click at [101, 147] on div at bounding box center [100, 147] width 5 height 5
click at [99, 166] on div at bounding box center [100, 165] width 5 height 5
click at [101, 184] on div at bounding box center [100, 184] width 5 height 5
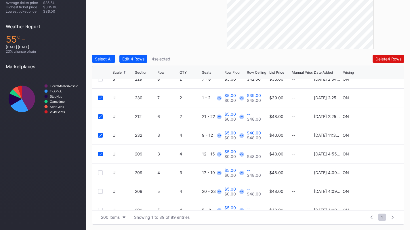
scroll to position [84, 0]
click at [138, 58] on div "Edit 4 Rows" at bounding box center [133, 58] width 22 height 5
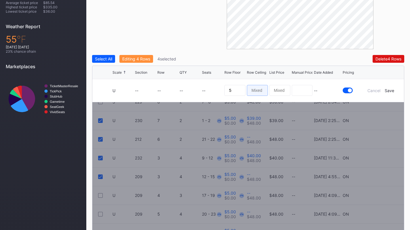
click at [257, 90] on input at bounding box center [257, 90] width 21 height 11
type input "41"
click at [389, 92] on div "Save" at bounding box center [389, 90] width 9 height 5
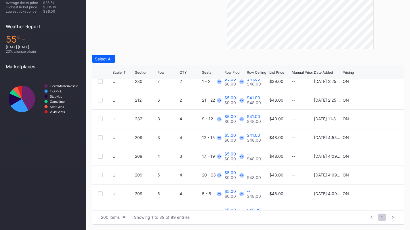
scroll to position [112, 0]
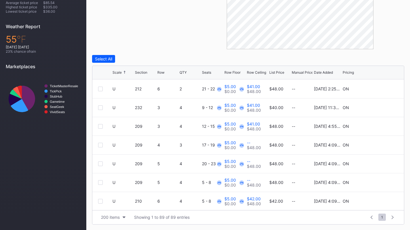
click at [101, 143] on div at bounding box center [100, 145] width 5 height 5
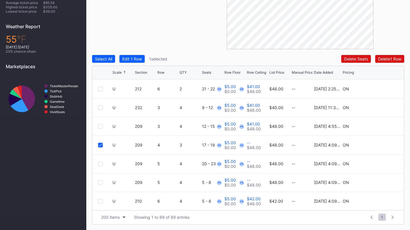
click at [102, 163] on div at bounding box center [100, 163] width 5 height 5
click at [101, 183] on div at bounding box center [100, 182] width 5 height 5
click at [101, 201] on div at bounding box center [100, 201] width 5 height 5
click at [137, 56] on button "Edit 4 Rows" at bounding box center [133, 59] width 28 height 8
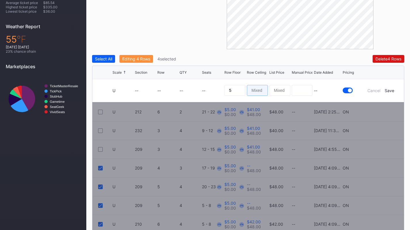
click at [260, 92] on input at bounding box center [257, 90] width 21 height 11
type input "42"
click at [394, 90] on div "Save" at bounding box center [389, 90] width 9 height 5
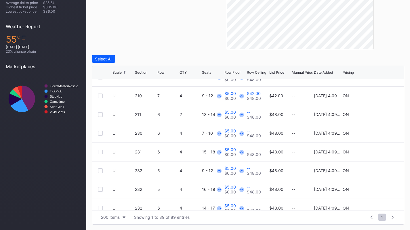
scroll to position [236, 0]
click at [99, 113] on div at bounding box center [100, 114] width 5 height 5
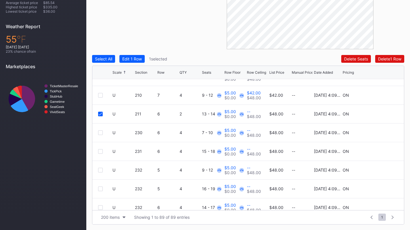
click at [100, 131] on div at bounding box center [100, 132] width 5 height 5
click at [100, 151] on div at bounding box center [100, 151] width 5 height 5
click at [141, 58] on div "Edit 3 Rows" at bounding box center [133, 58] width 22 height 5
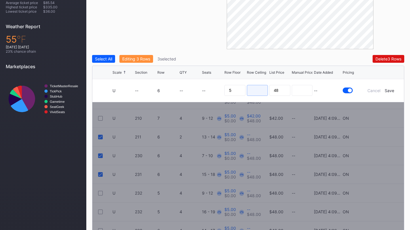
click at [255, 90] on input at bounding box center [257, 90] width 21 height 11
type input "43"
click at [388, 88] on div "Save" at bounding box center [389, 90] width 9 height 5
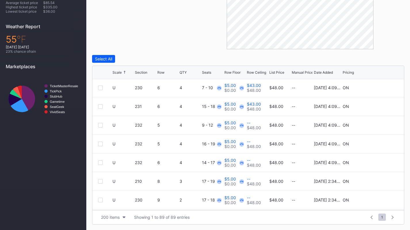
scroll to position [281, 0]
click at [100, 126] on div at bounding box center [100, 125] width 5 height 5
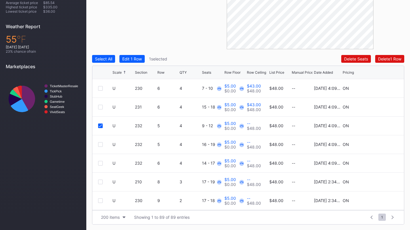
click at [100, 142] on div at bounding box center [100, 144] width 5 height 5
click at [100, 164] on div at bounding box center [100, 163] width 5 height 5
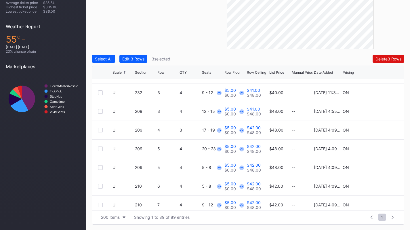
scroll to position [126, 0]
click at [142, 60] on div "Edit 3 Rows" at bounding box center [133, 58] width 22 height 5
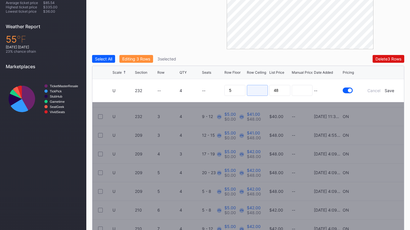
click at [259, 87] on input at bounding box center [257, 90] width 21 height 11
type input "40"
click at [389, 90] on div "Save" at bounding box center [389, 90] width 9 height 5
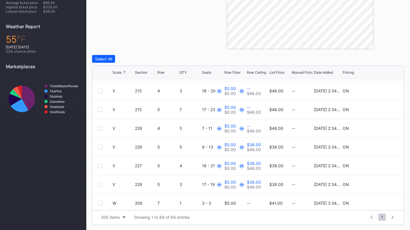
scroll to position [1534, 0]
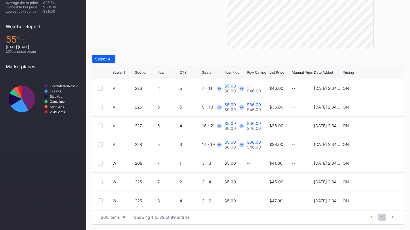
click at [101, 161] on div at bounding box center [100, 163] width 5 height 5
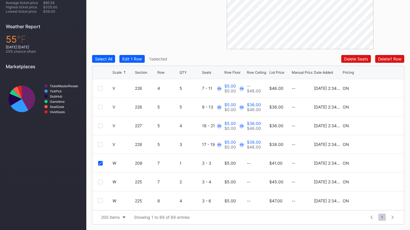
click at [100, 182] on div at bounding box center [100, 182] width 5 height 5
click at [102, 201] on div at bounding box center [100, 200] width 5 height 5
click at [131, 62] on div "Select All Edit 3 Rows 3 selected Delete 3 Rows Scale Section Row QTY Seats Row…" at bounding box center [248, 140] width 312 height 170
click at [130, 58] on div "Edit 3 Rows" at bounding box center [133, 58] width 22 height 5
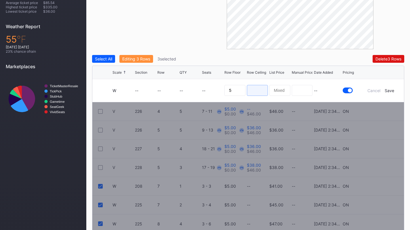
click at [258, 92] on input at bounding box center [257, 90] width 21 height 11
type input "34"
click at [391, 91] on div "Save" at bounding box center [389, 90] width 9 height 5
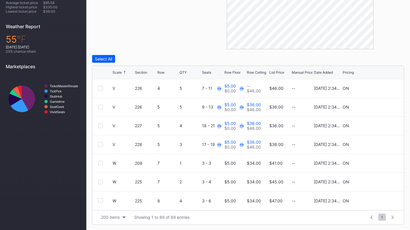
scroll to position [0, 0]
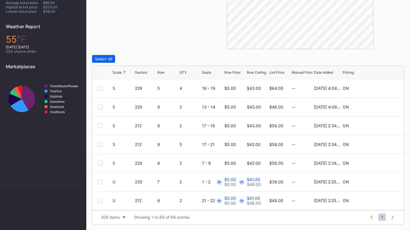
click at [159, 51] on div "Filters 18 Selected Reset 231 232 233 226 225 227 228 230 229 216 215 214 213 2…" at bounding box center [248, 76] width 312 height 296
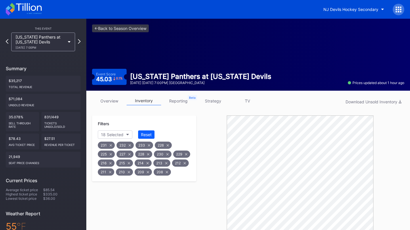
click at [151, 132] on div "Reset" at bounding box center [146, 134] width 11 height 5
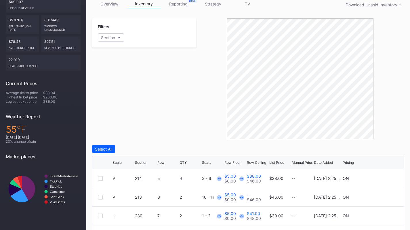
scroll to position [98, 0]
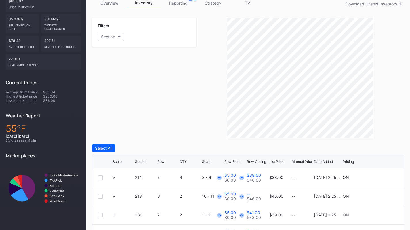
click at [254, 163] on div "Row Ceiling" at bounding box center [256, 161] width 19 height 4
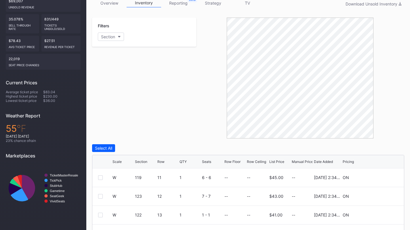
click at [254, 163] on div "Row Ceiling" at bounding box center [256, 161] width 19 height 4
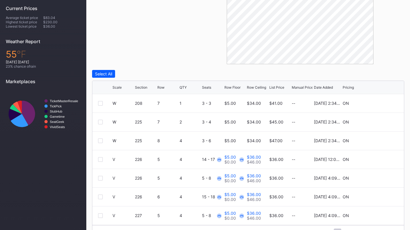
scroll to position [187, 0]
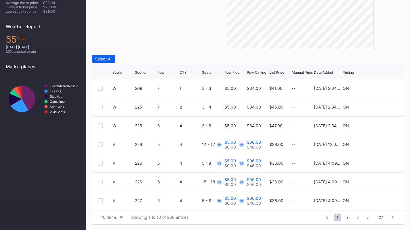
click at [114, 216] on div "10 items" at bounding box center [109, 217] width 16 height 5
click at [114, 201] on div "200 items" at bounding box center [111, 202] width 19 height 5
click at [116, 72] on div "Scale" at bounding box center [117, 72] width 9 height 4
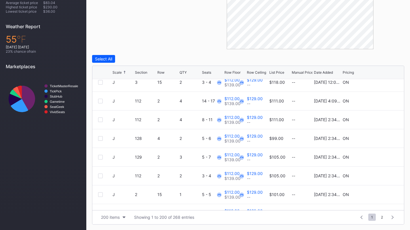
scroll to position [0, 0]
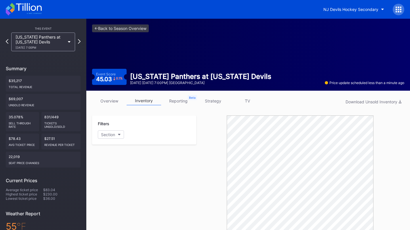
click at [24, 14] on icon at bounding box center [24, 9] width 36 height 13
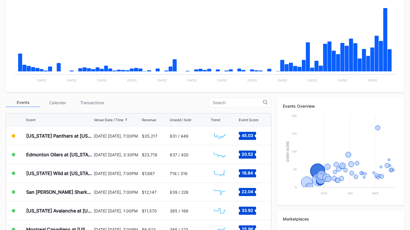
scroll to position [186, 0]
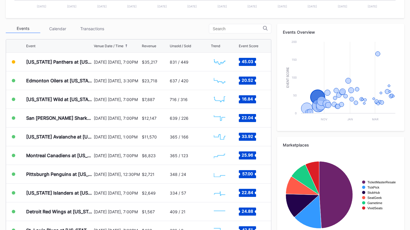
click at [84, 68] on div "[US_STATE] Panthers at [US_STATE] Devils" at bounding box center [59, 62] width 66 height 18
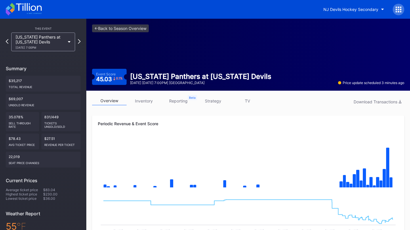
click at [347, 7] on div "NJ Devils Hockey Secondary" at bounding box center [351, 9] width 55 height 5
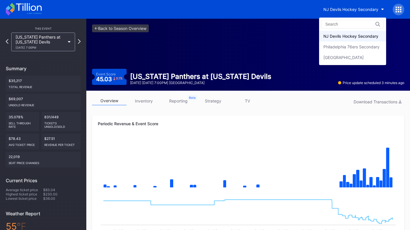
click at [340, 43] on div "Philadelphia 76ers Secondary" at bounding box center [352, 46] width 67 height 11
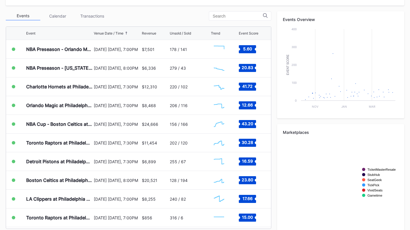
scroll to position [205, 0]
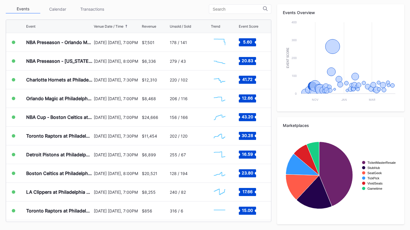
click at [91, 11] on div "Transactions" at bounding box center [92, 9] width 35 height 9
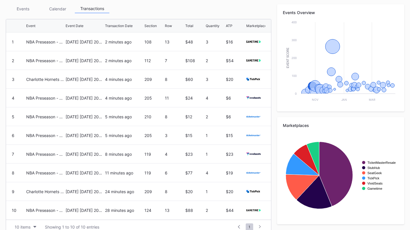
click at [91, 11] on div "Transactions" at bounding box center [92, 8] width 35 height 9
click at [24, 11] on div "Events" at bounding box center [23, 8] width 35 height 9
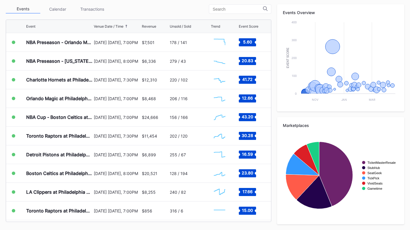
click at [106, 45] on div "[DATE] [DATE], 7:00PM" at bounding box center [117, 42] width 46 height 18
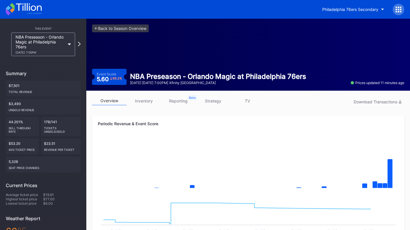
click at [139, 104] on link "inventory" at bounding box center [144, 100] width 35 height 9
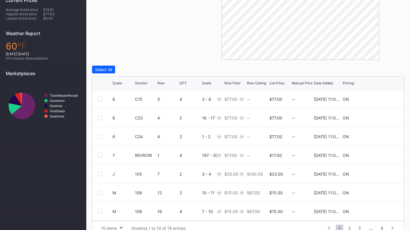
scroll to position [56, 0]
click at [119, 227] on button "10 items" at bounding box center [111, 228] width 27 height 8
click at [117, 215] on div "200 items" at bounding box center [111, 213] width 19 height 5
